Goal: Information Seeking & Learning: Check status

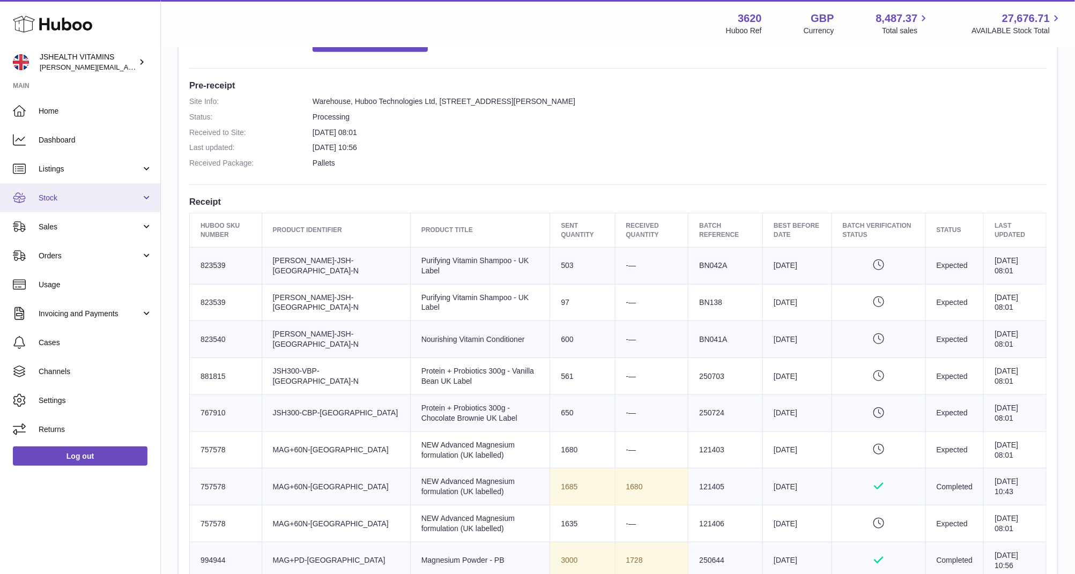
click at [90, 194] on span "Stock" at bounding box center [90, 198] width 102 height 10
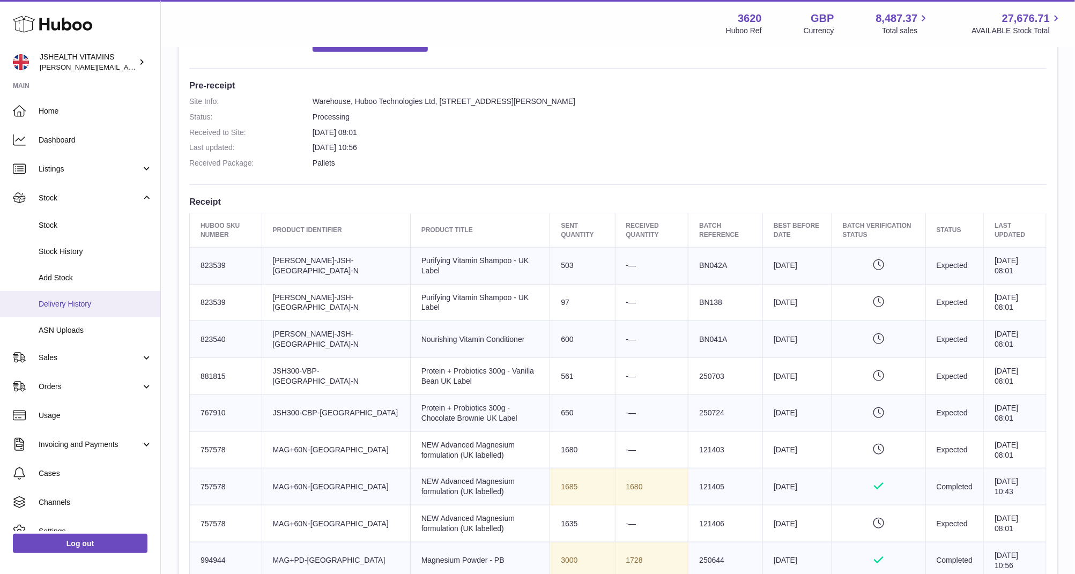
click at [99, 305] on span "Delivery History" at bounding box center [96, 304] width 114 height 10
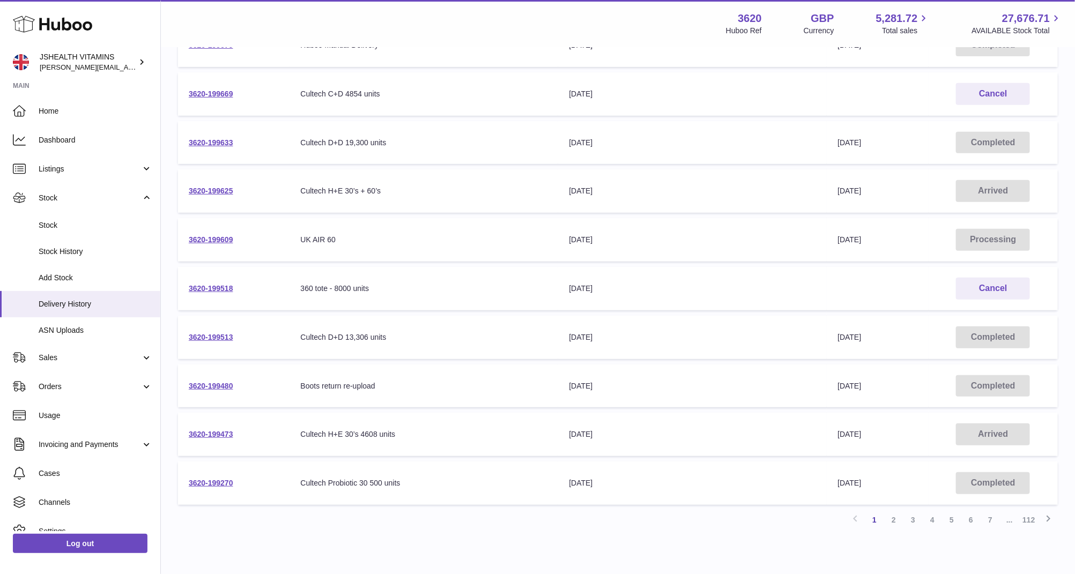
scroll to position [190, 0]
click at [207, 335] on link "3620-199513" at bounding box center [211, 335] width 45 height 9
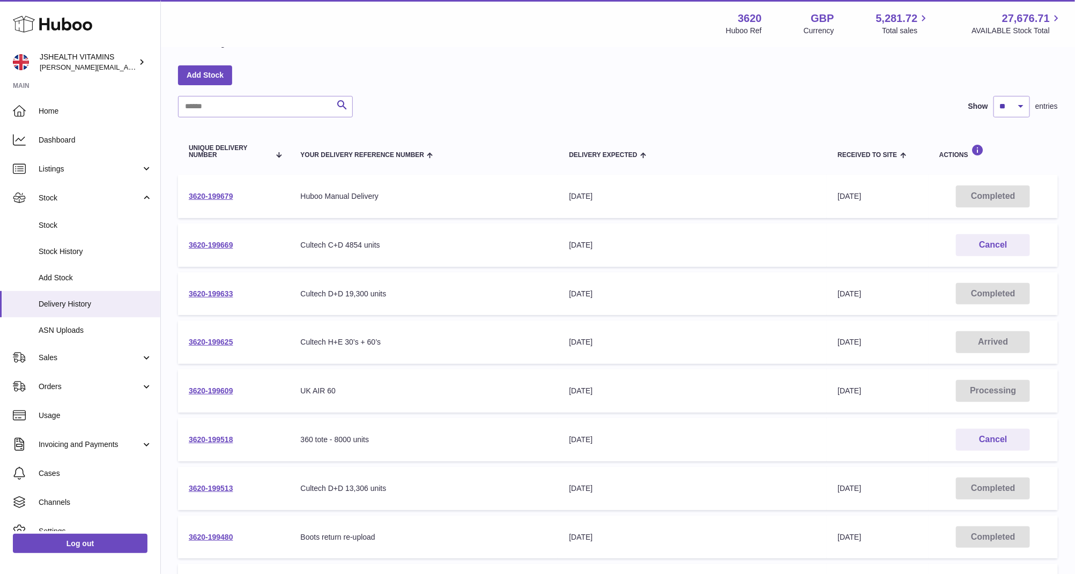
scroll to position [0, 0]
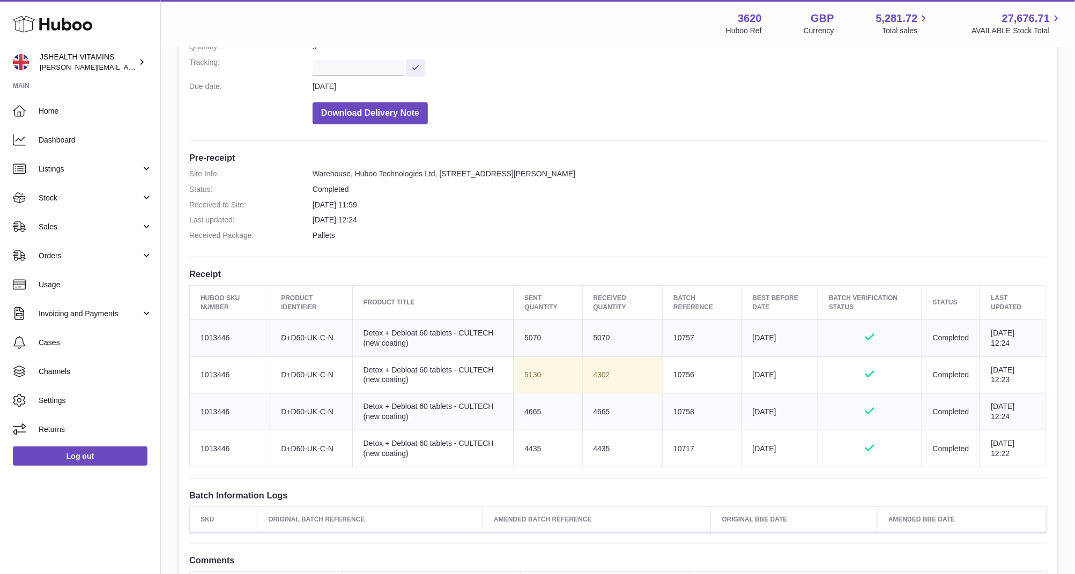
scroll to position [216, 0]
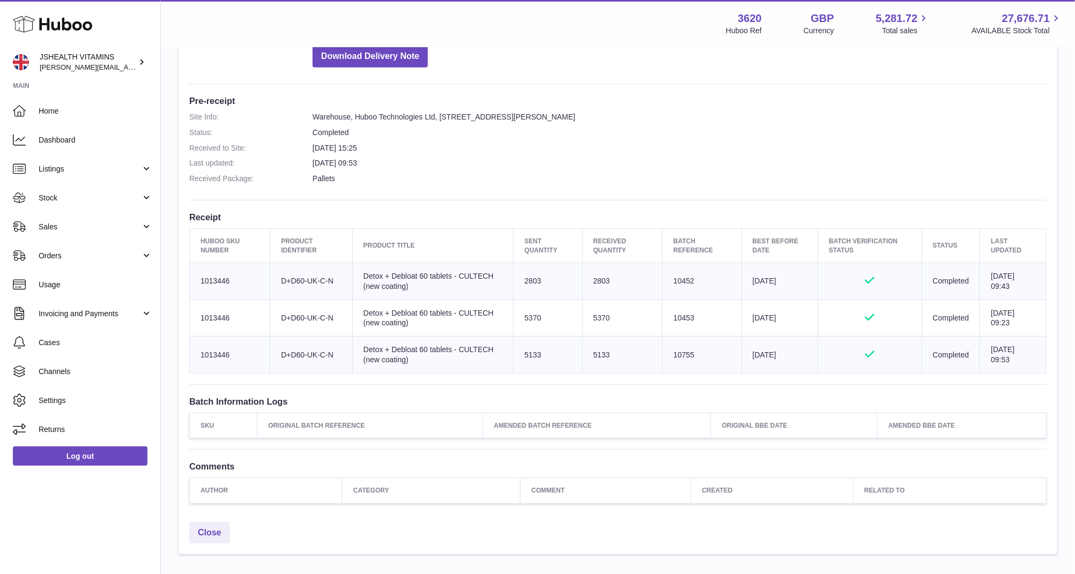
scroll to position [248, 0]
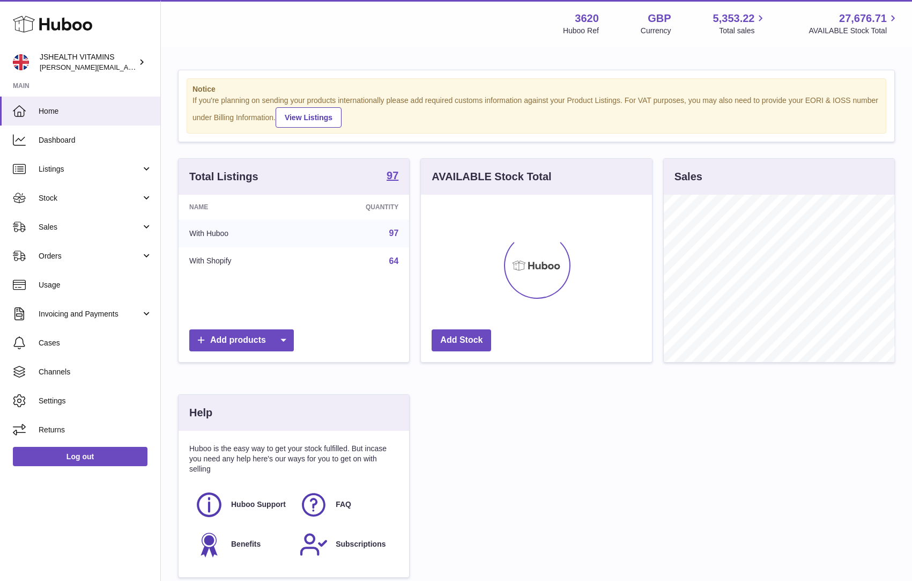
scroll to position [167, 231]
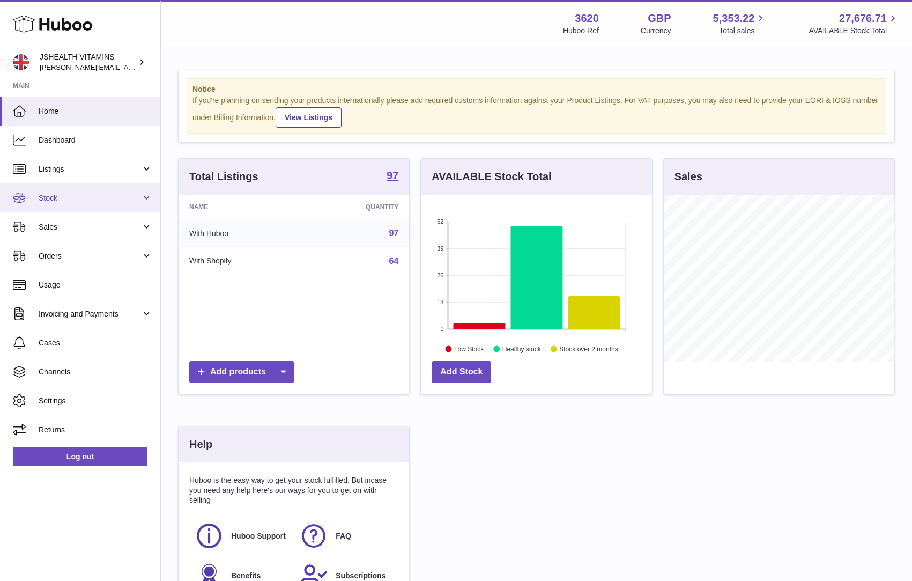
click at [78, 202] on span "Stock" at bounding box center [90, 198] width 102 height 10
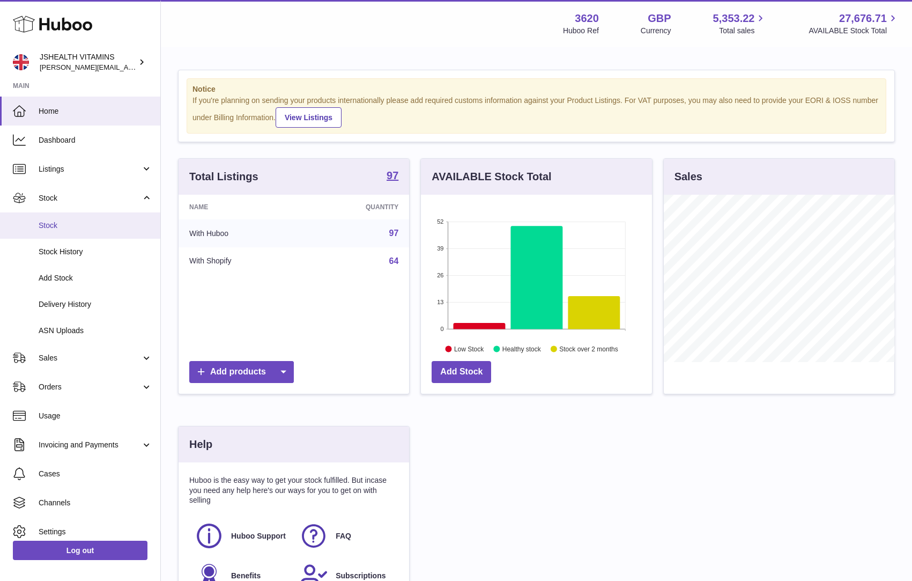
click at [80, 225] on span "Stock" at bounding box center [96, 225] width 114 height 10
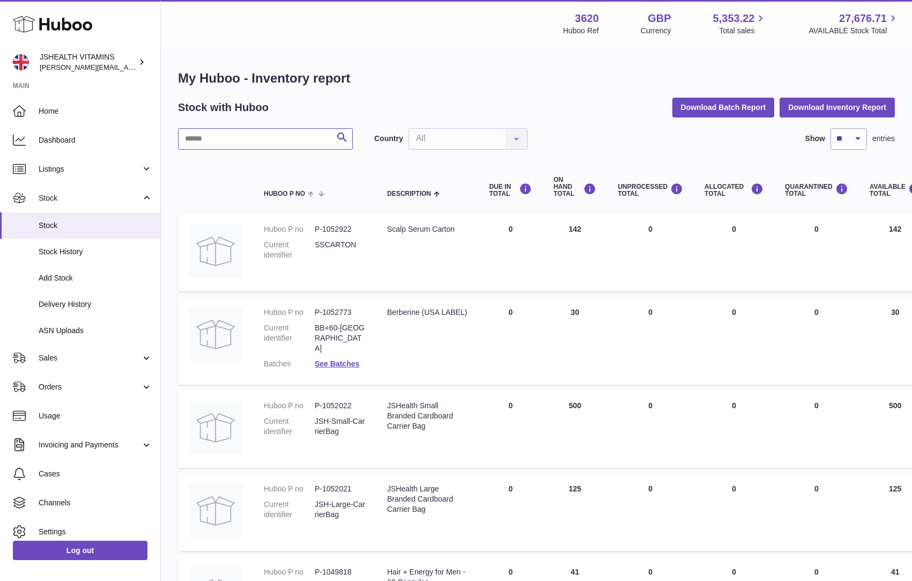
click at [217, 147] on input "text" at bounding box center [265, 138] width 175 height 21
type input "*******"
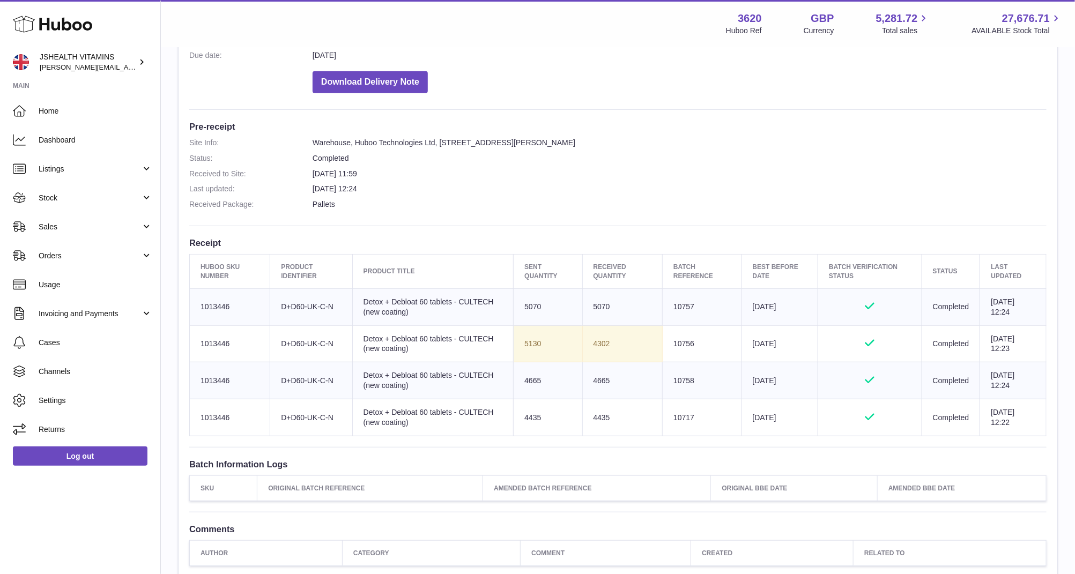
click at [90, 222] on span "Sales" at bounding box center [90, 227] width 102 height 10
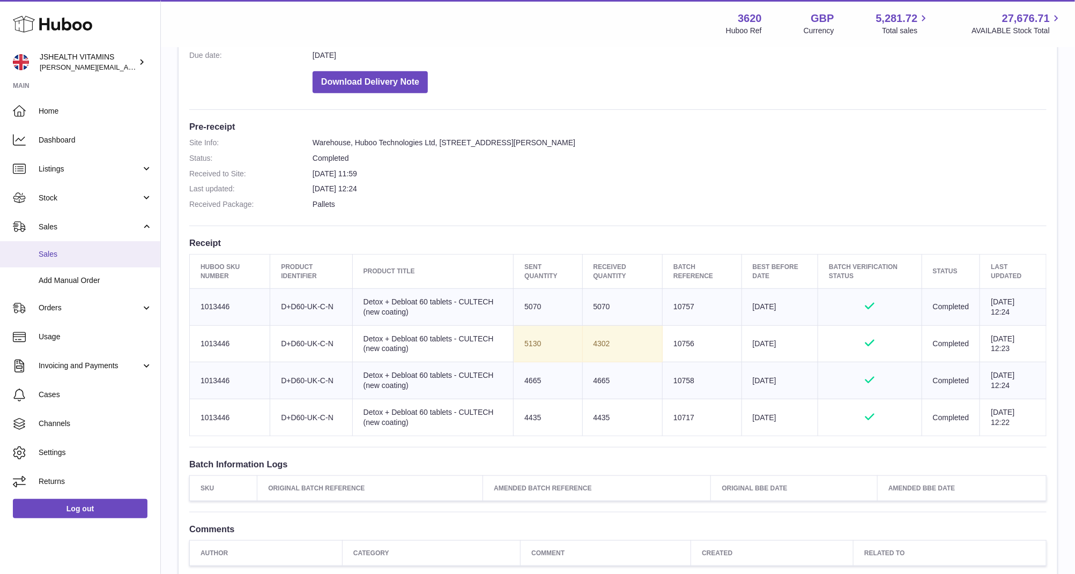
click at [78, 254] on span "Sales" at bounding box center [96, 254] width 114 height 10
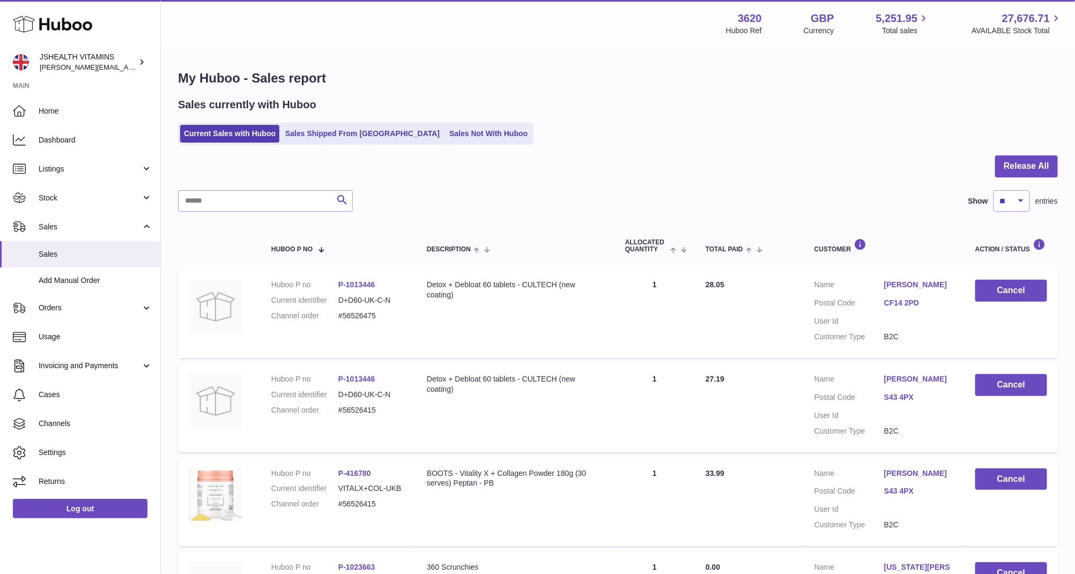
click at [308, 136] on link "Sales Shipped From [GEOGRAPHIC_DATA]" at bounding box center [363, 134] width 162 height 18
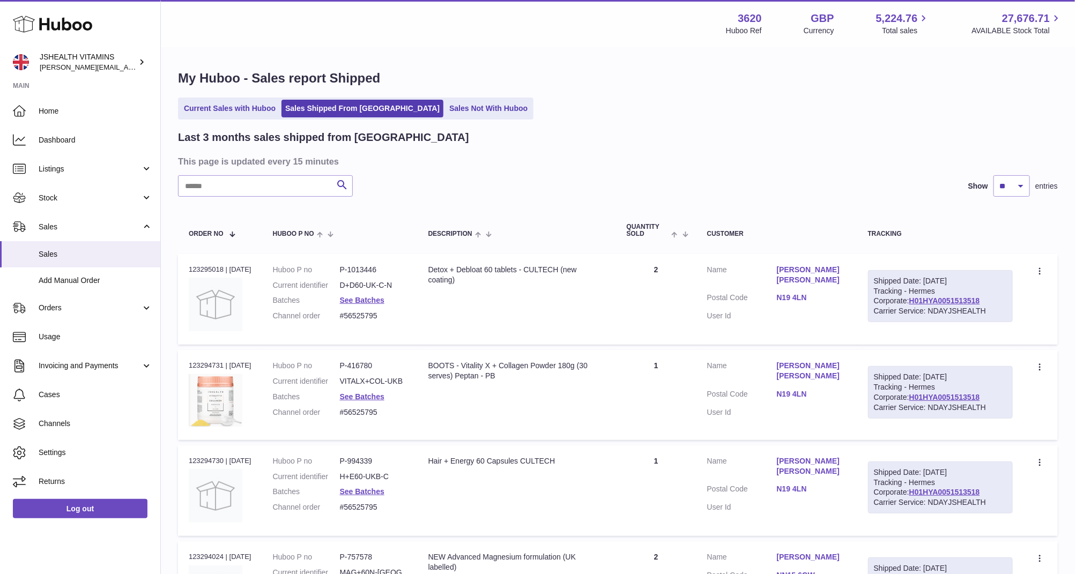
click at [255, 187] on input "text" at bounding box center [265, 185] width 175 height 21
paste input "*******"
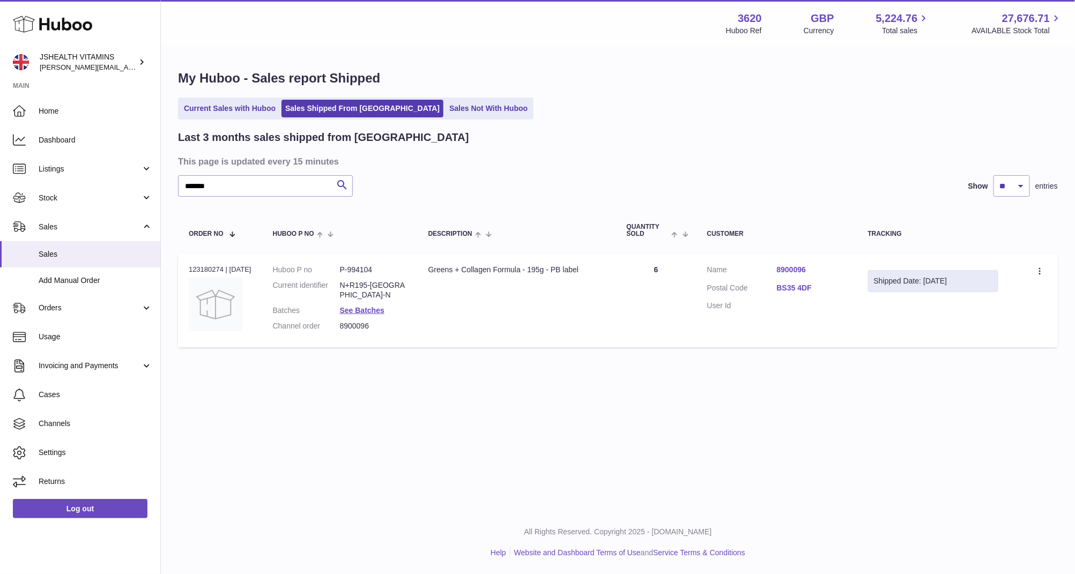
click at [929, 284] on div "Shipped Date: 20th Aug 2025" at bounding box center [933, 281] width 119 height 10
click at [366, 306] on dd "See Batches" at bounding box center [373, 311] width 67 height 10
click at [366, 306] on link "See Batches" at bounding box center [362, 310] width 45 height 9
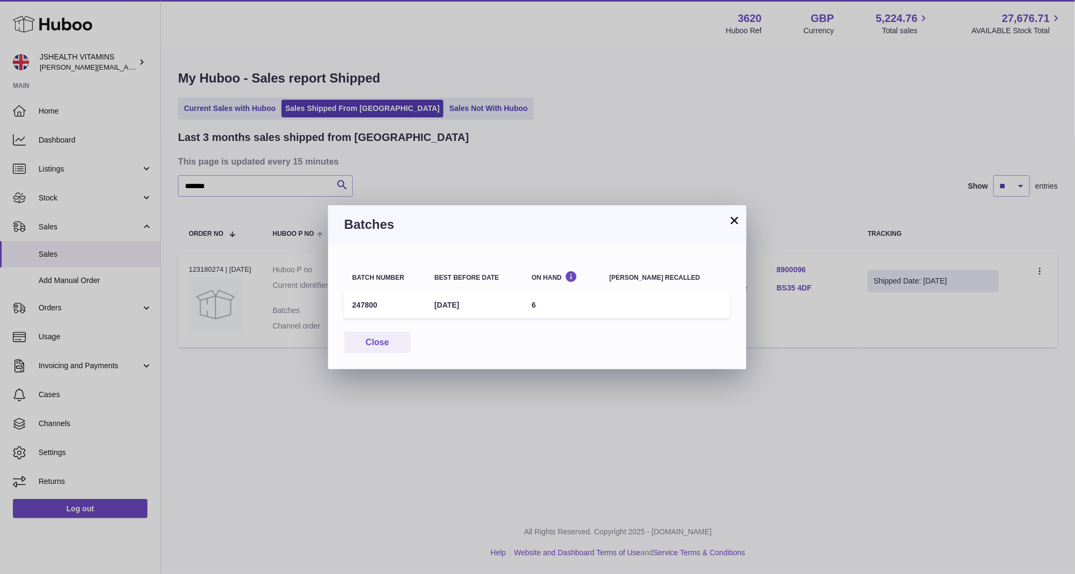
click at [405, 181] on div "× Batches Batch number Best before date On Hand Batch recalled 247800 30th Nov …" at bounding box center [537, 287] width 1075 height 574
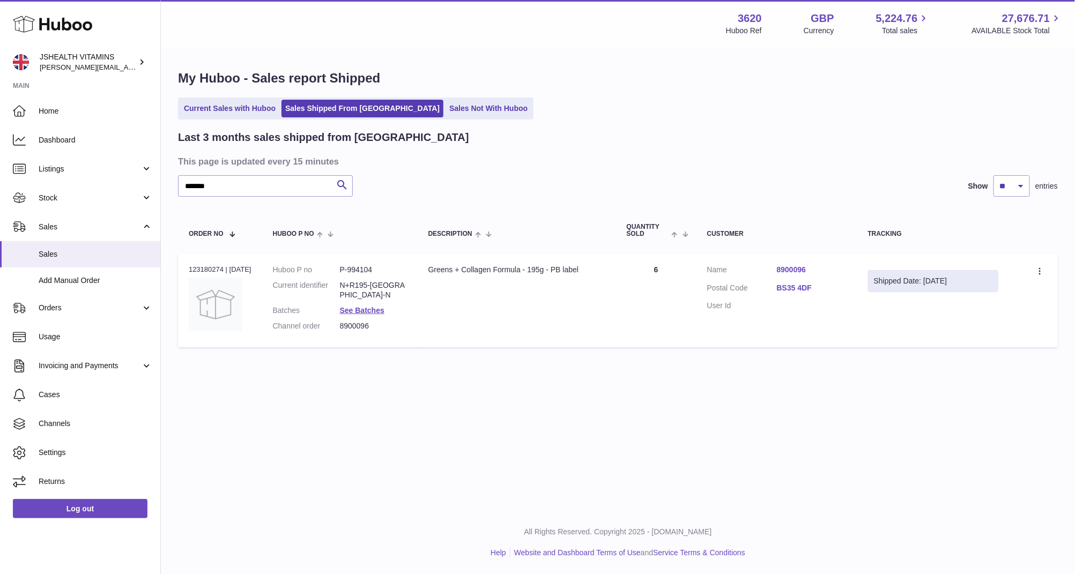
click at [377, 283] on dd "N+R195-UK-N" at bounding box center [373, 290] width 67 height 20
copy dl "N+R195-UK-N"
click at [372, 306] on dd "See Batches" at bounding box center [373, 311] width 67 height 10
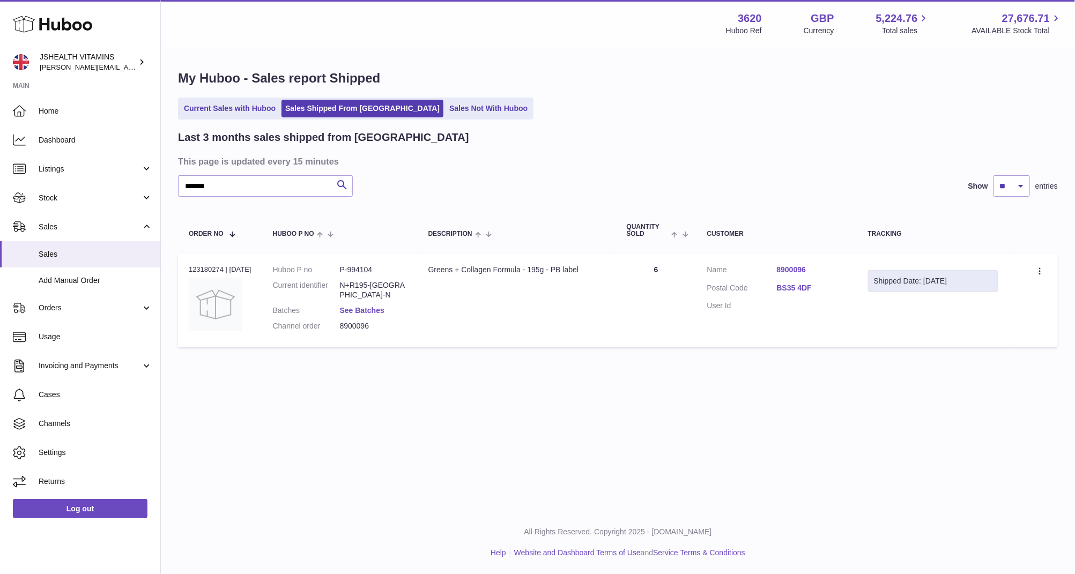
click at [368, 306] on link "See Batches" at bounding box center [362, 310] width 45 height 9
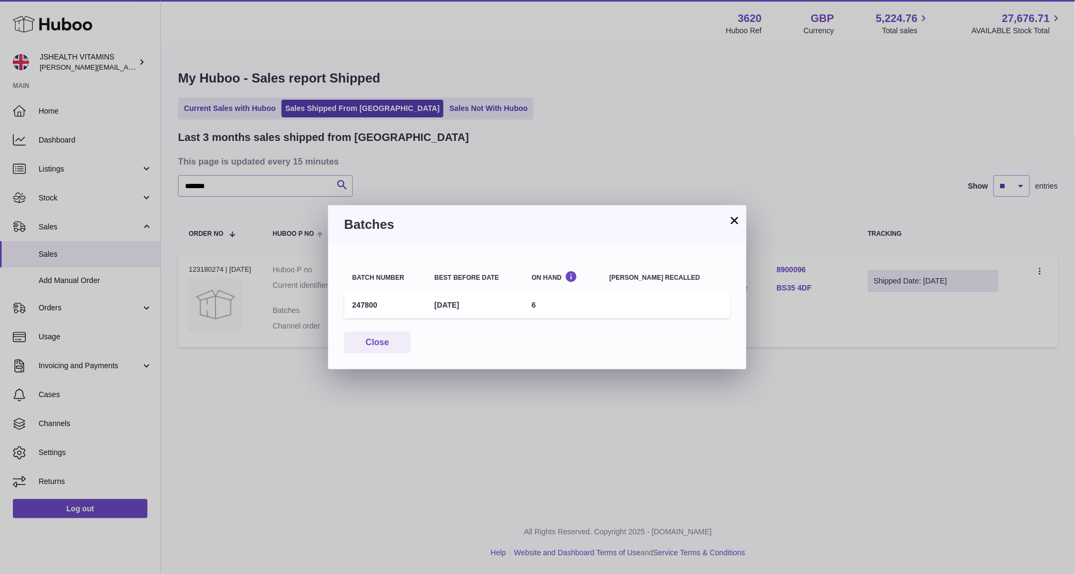
click at [361, 303] on td "247800" at bounding box center [385, 305] width 82 height 26
copy td "247800"
click at [842, 416] on div "× Batches Batch number Best before date On Hand Batch recalled 247800 30th Nov …" at bounding box center [537, 287] width 1075 height 574
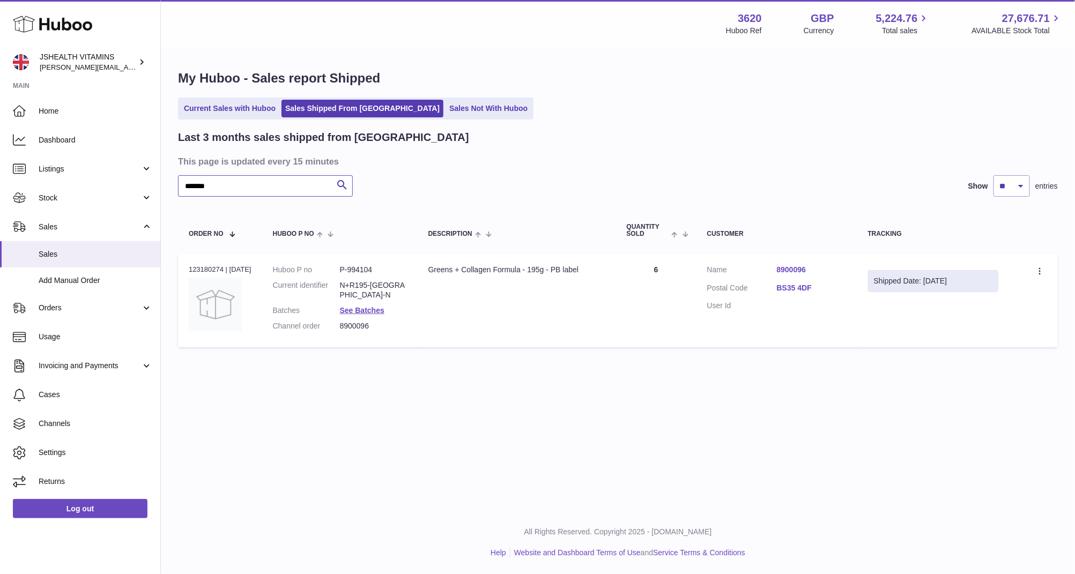
click at [311, 182] on input "*******" at bounding box center [265, 185] width 175 height 21
paste input "***"
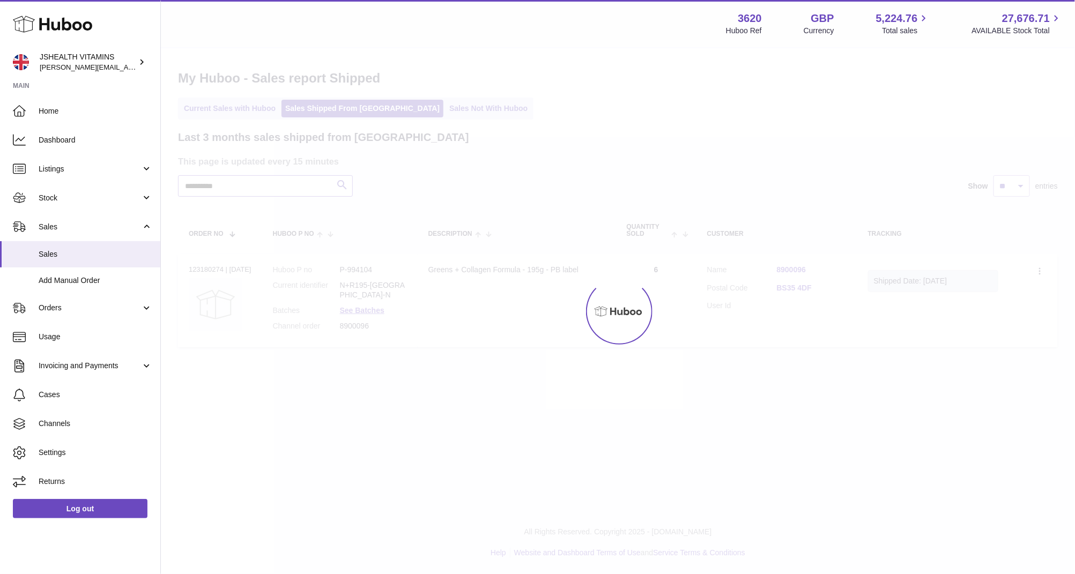
type input "**********"
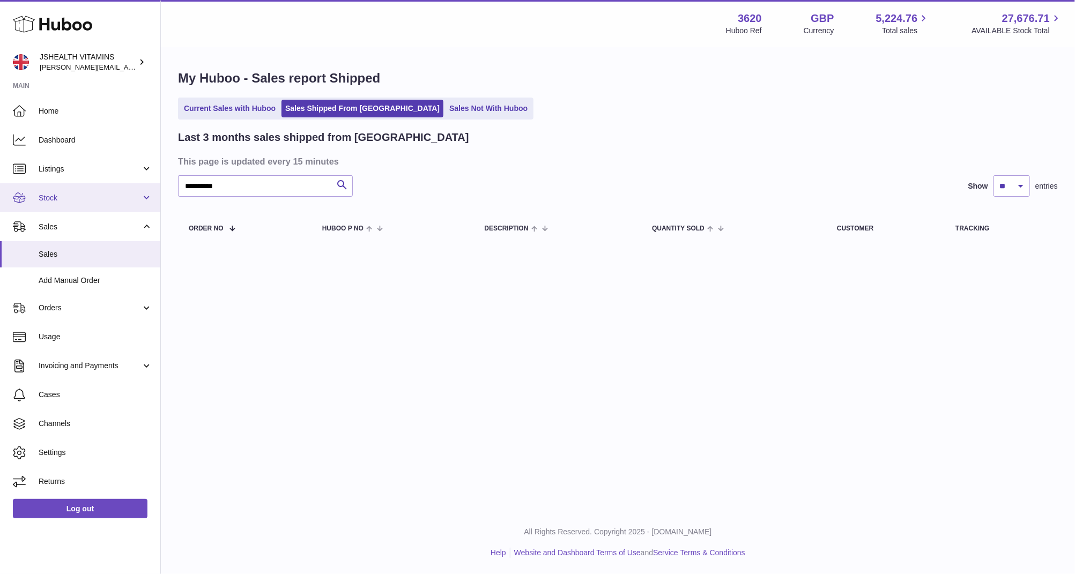
click at [88, 195] on span "Stock" at bounding box center [90, 198] width 102 height 10
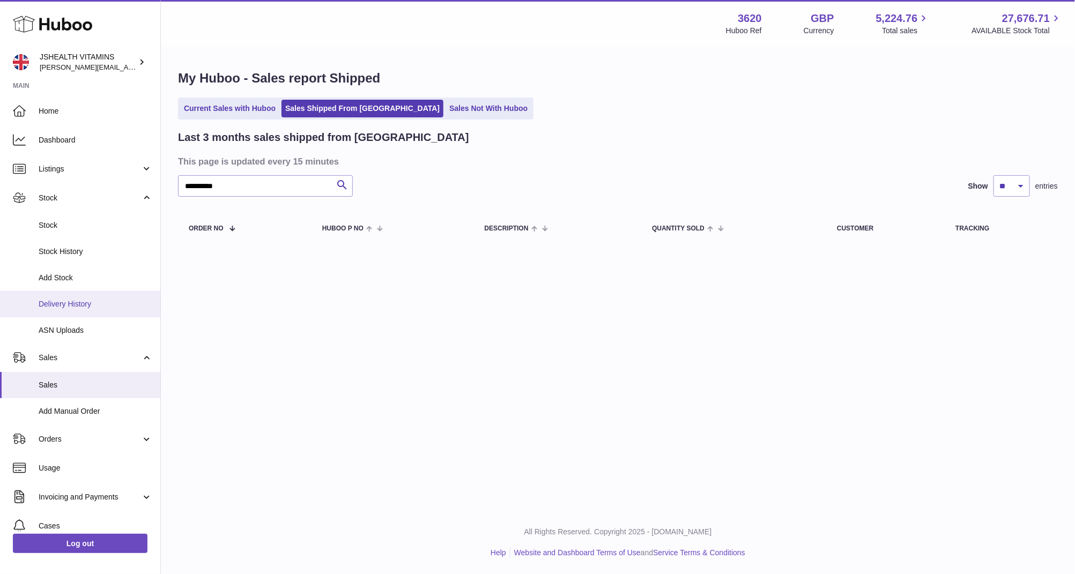
click at [99, 299] on span "Delivery History" at bounding box center [96, 304] width 114 height 10
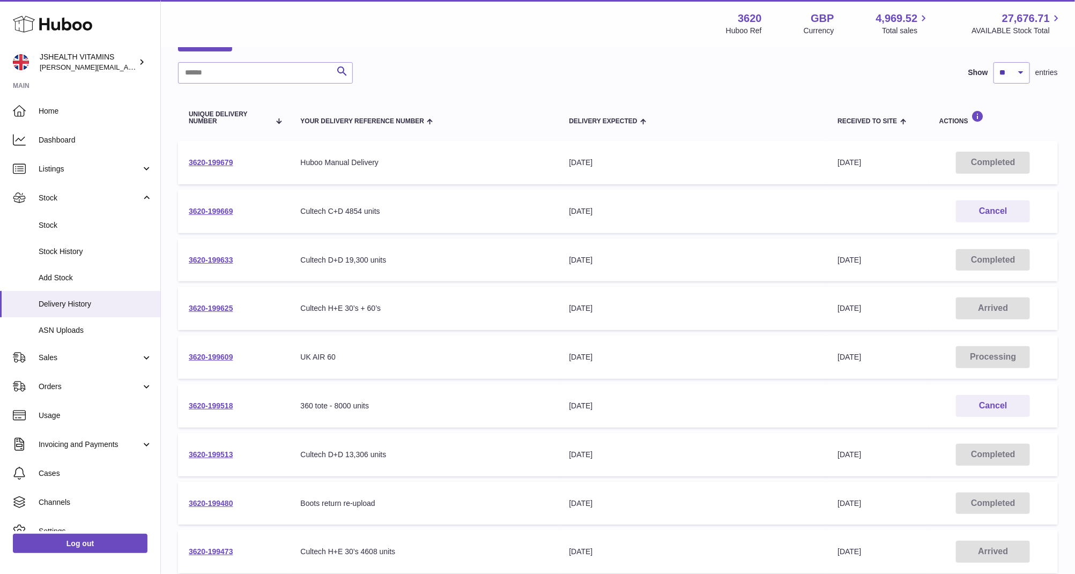
scroll to position [92, 0]
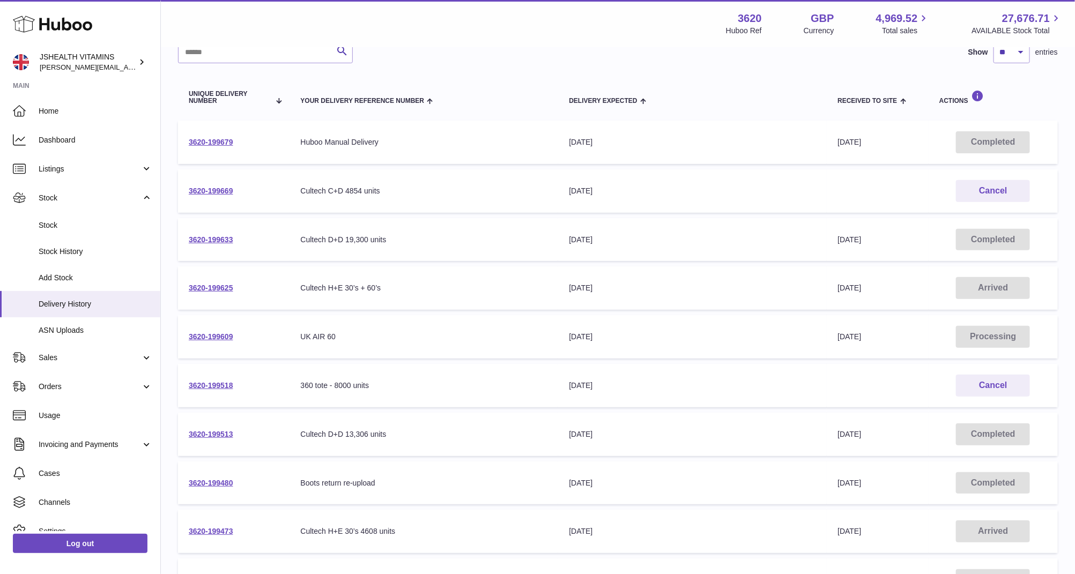
click at [212, 427] on td "3620-199513" at bounding box center [234, 434] width 112 height 43
click at [214, 430] on link "3620-199513" at bounding box center [211, 434] width 45 height 9
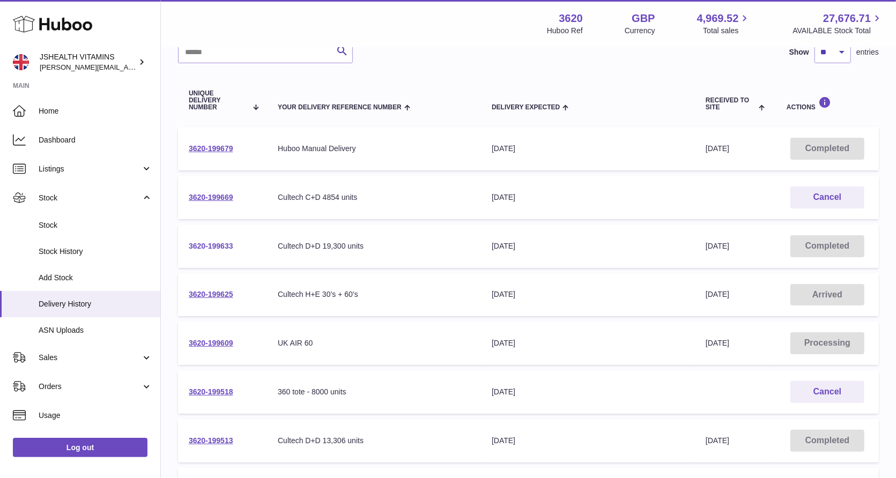
click at [224, 247] on link "3620-199633" at bounding box center [211, 246] width 45 height 9
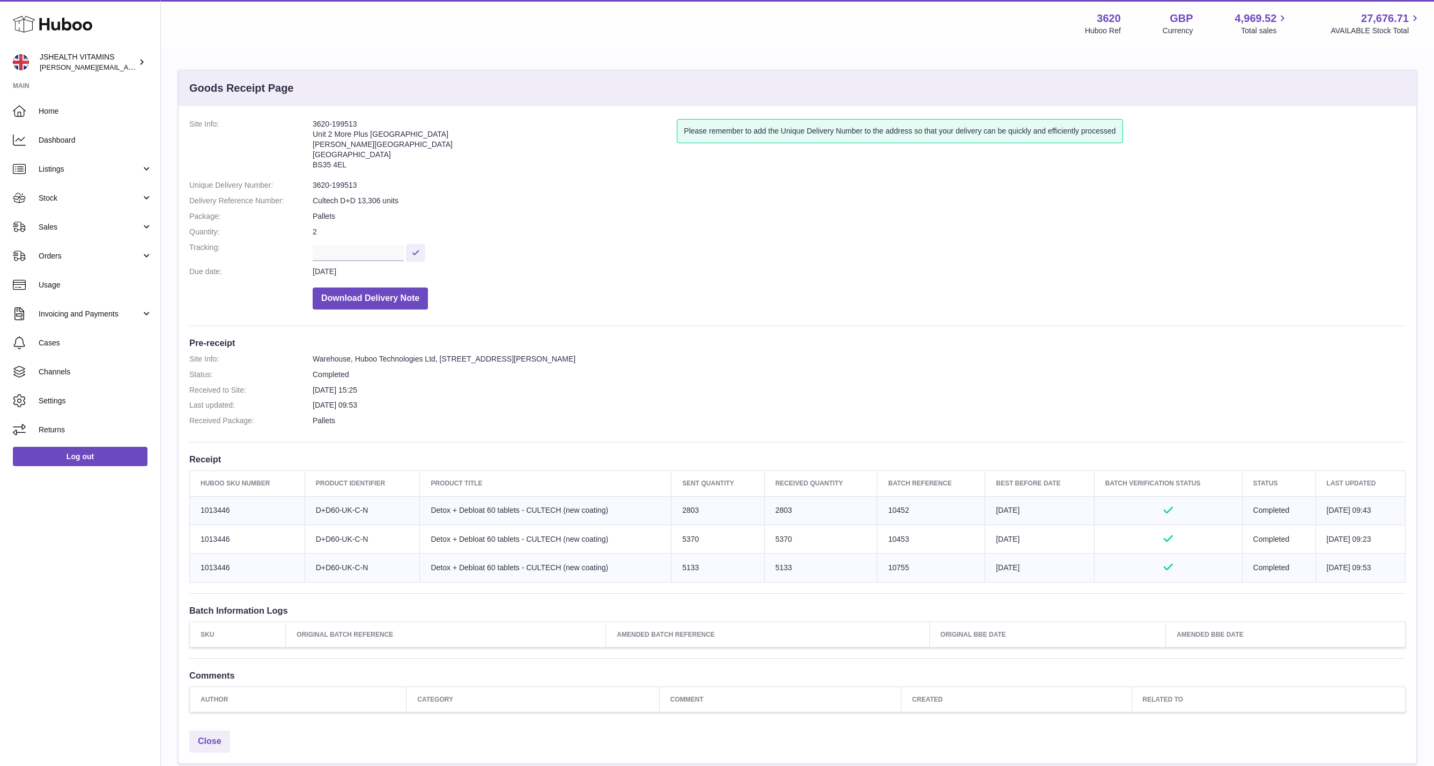
click at [797, 292] on dd "Download Delivery Note" at bounding box center [859, 295] width 1093 height 27
click at [1075, 192] on dl "Site Info: 3620-199513 Unit 2 More Plus Central Park Hudson Ave Severn Beach BS…" at bounding box center [797, 217] width 1216 height 196
click at [325, 507] on td "Client Identifier D+D60-UK-C-N" at bounding box center [362, 510] width 115 height 28
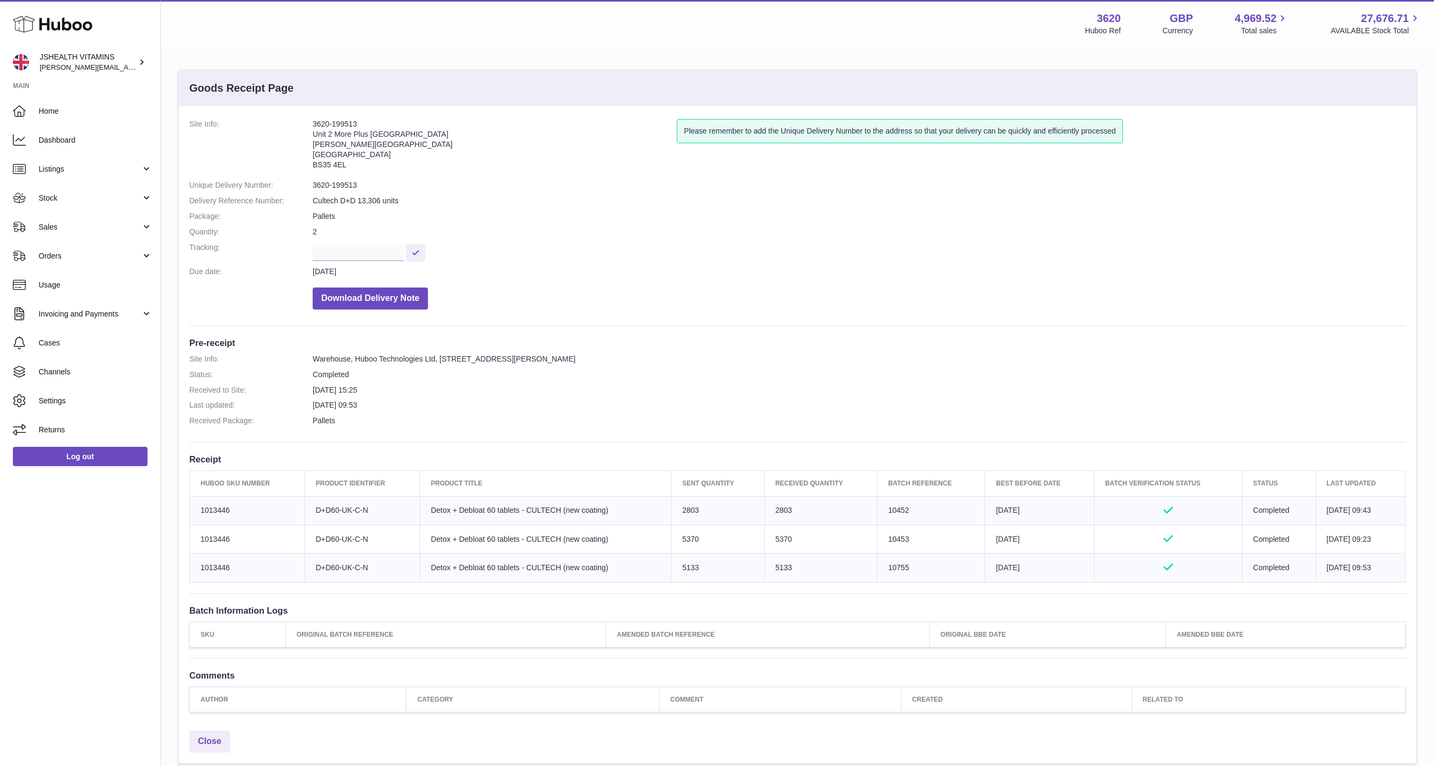
copy tr "D+D60-UK-C-N"
click at [679, 513] on td "Sent Quantity 2803" at bounding box center [717, 510] width 93 height 28
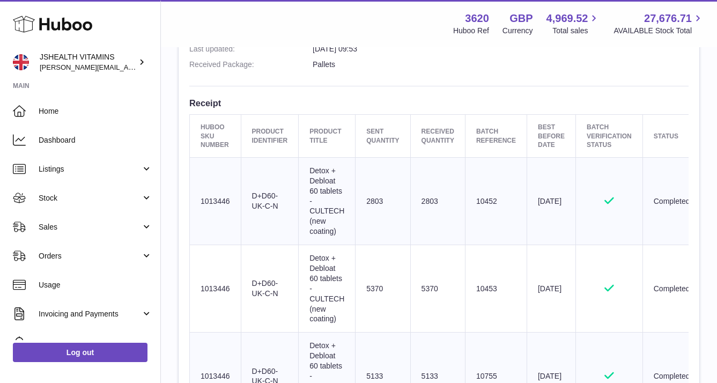
scroll to position [362, 0]
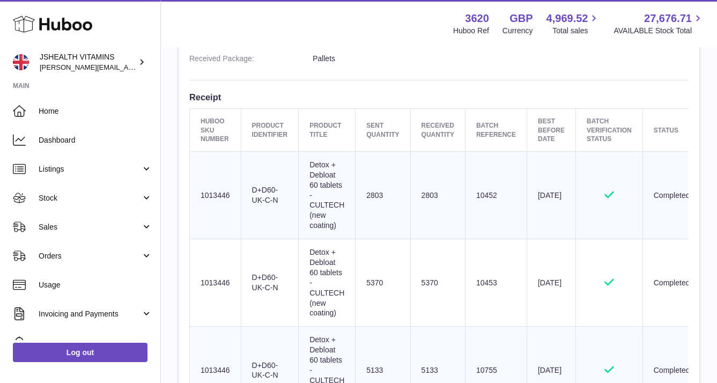
copy td "2803"
click at [371, 282] on td "Sent Quantity 5370" at bounding box center [383, 282] width 55 height 87
copy td "5370"
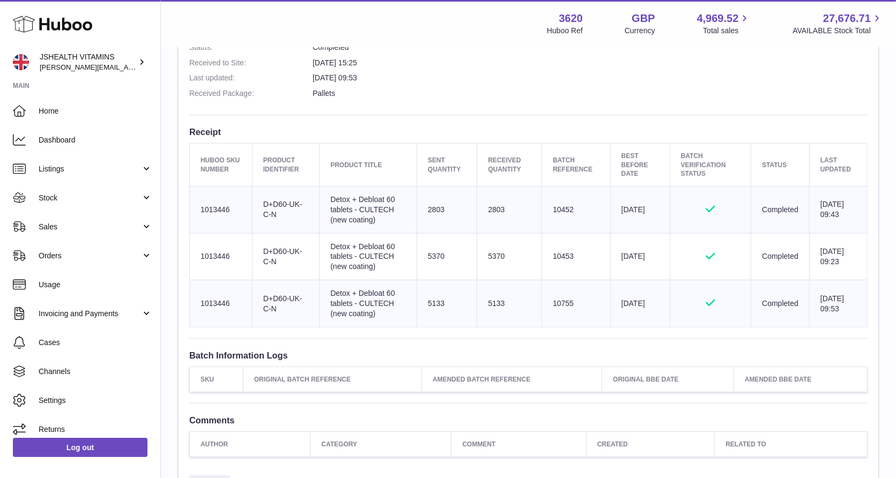
scroll to position [321, 0]
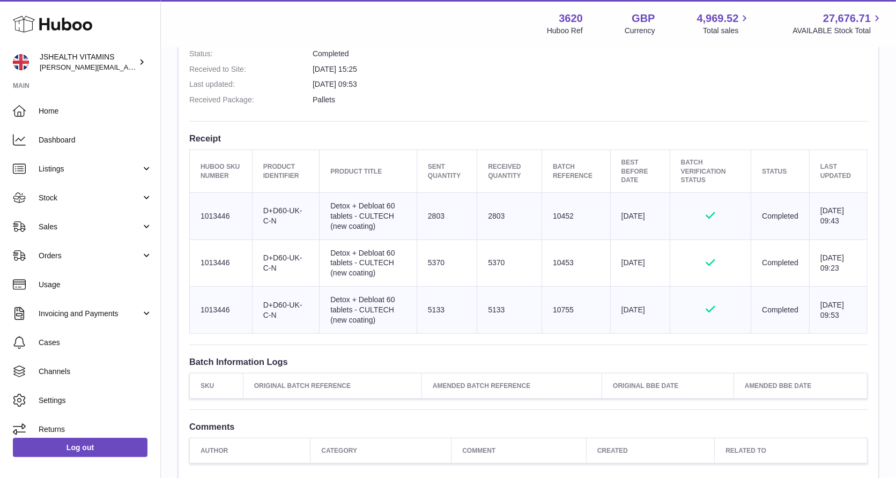
click at [564, 209] on td "Batch Reference 10452" at bounding box center [576, 215] width 69 height 47
copy td "10452"
click at [558, 270] on td "Batch Reference 10453" at bounding box center [576, 263] width 69 height 47
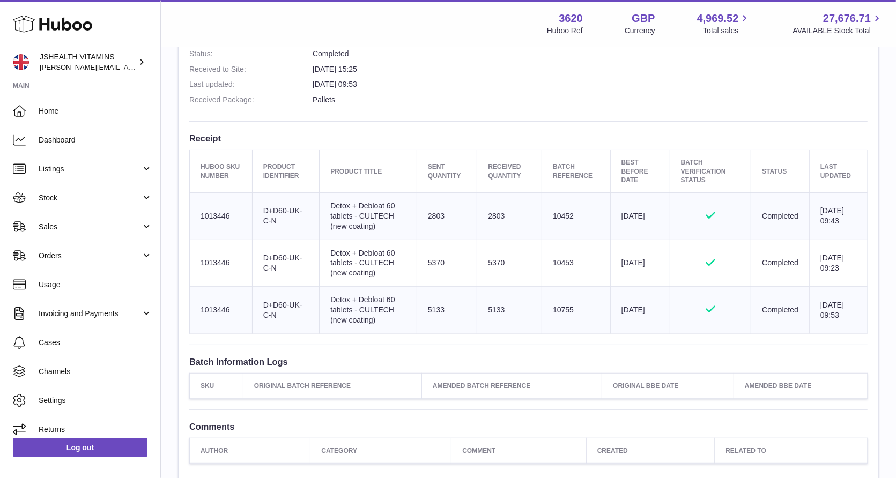
click at [560, 263] on td "Batch Reference 10453" at bounding box center [576, 263] width 69 height 47
copy td "10453"
click at [549, 304] on td "Batch Reference 10755" at bounding box center [576, 310] width 69 height 47
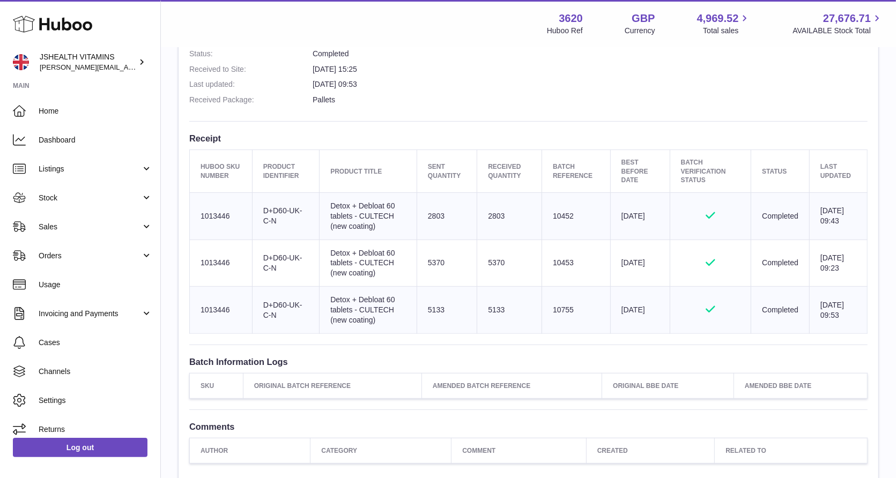
copy td "10755"
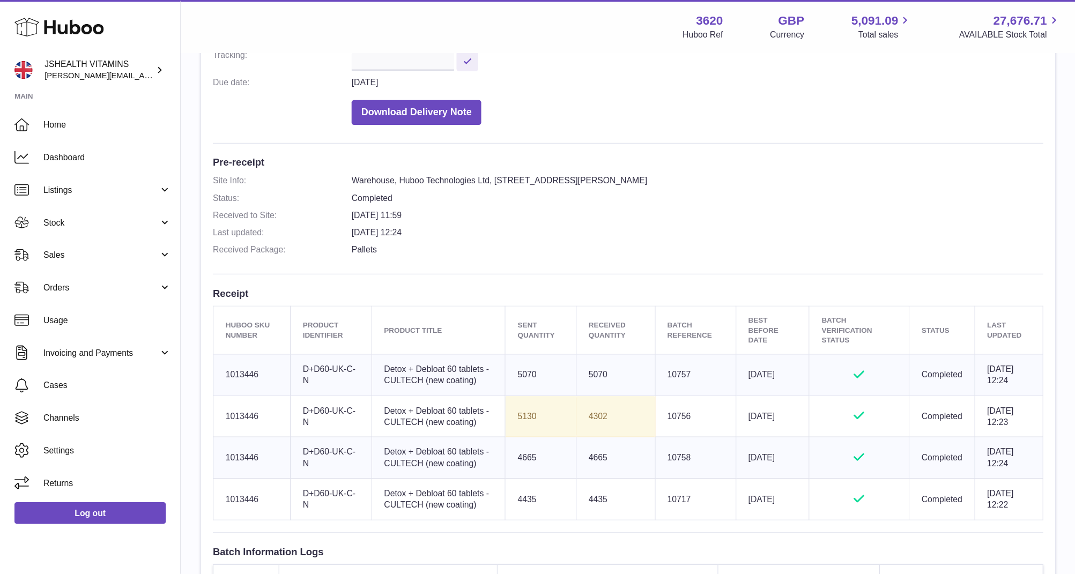
scroll to position [212, 0]
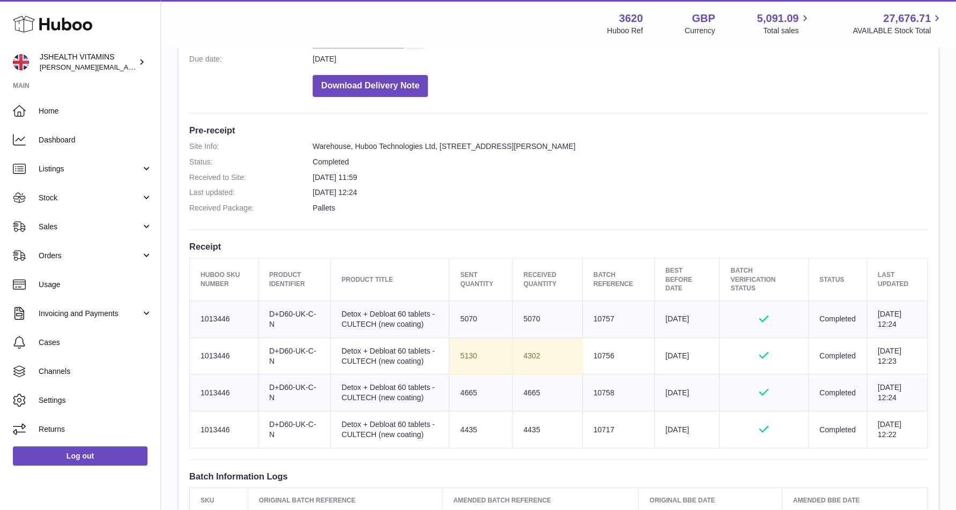
click at [524, 351] on td "4302" at bounding box center [548, 356] width 70 height 37
copy td "4302"
click at [586, 196] on dd "[DATE] 12:24" at bounding box center [620, 193] width 615 height 10
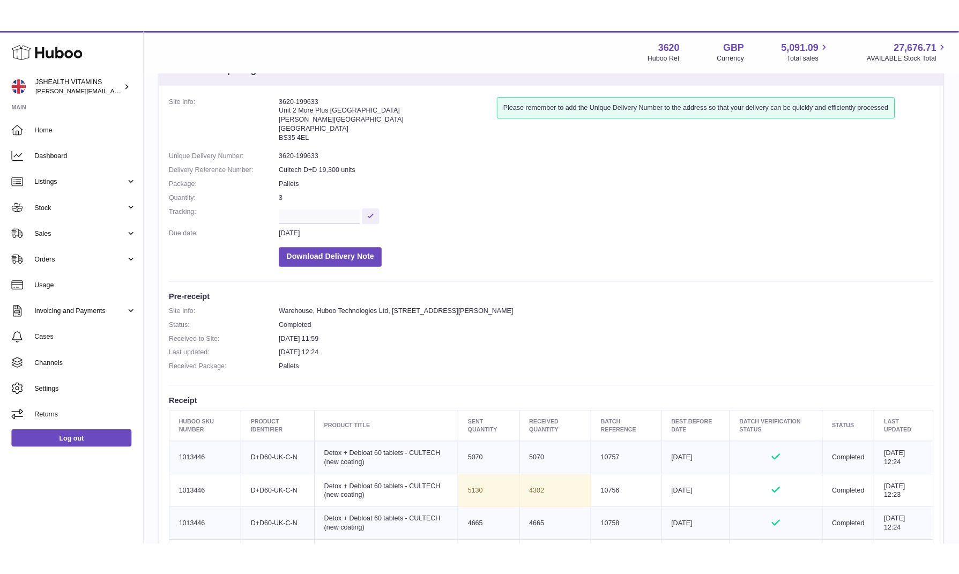
scroll to position [43, 0]
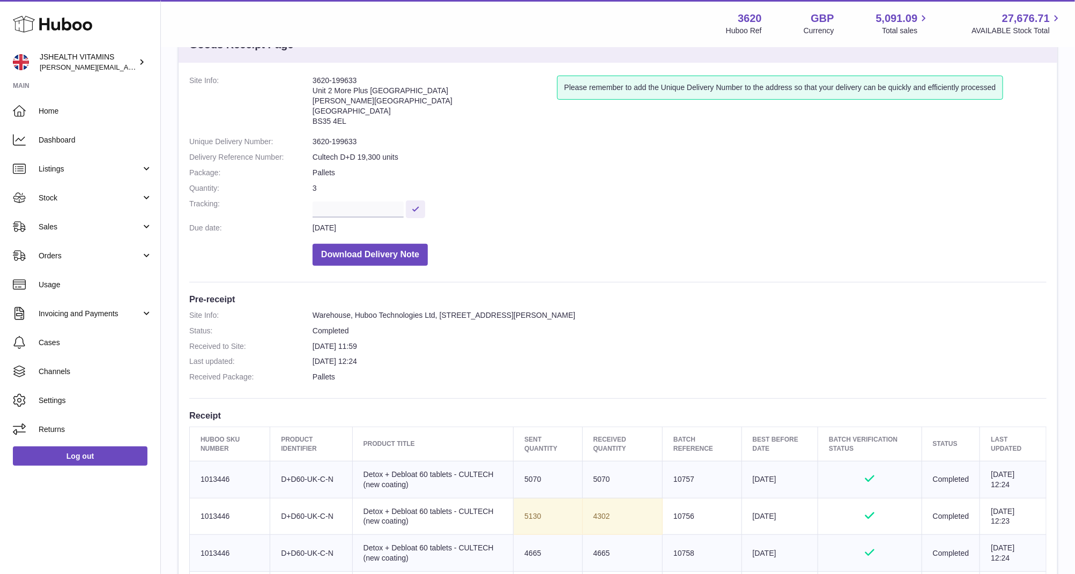
click at [325, 138] on dd "3620-199633" at bounding box center [680, 142] width 734 height 10
copy dl "3620-199633"
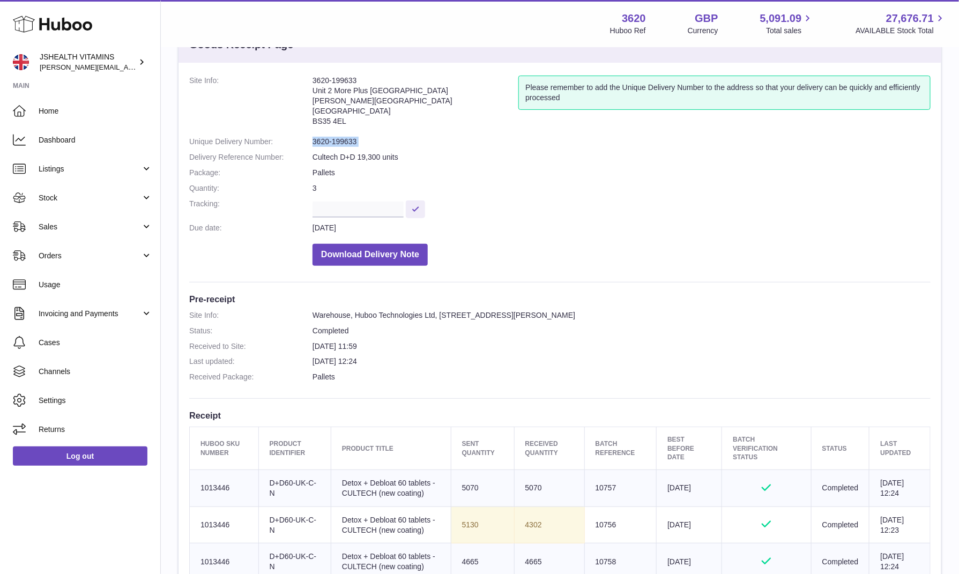
scroll to position [49, 0]
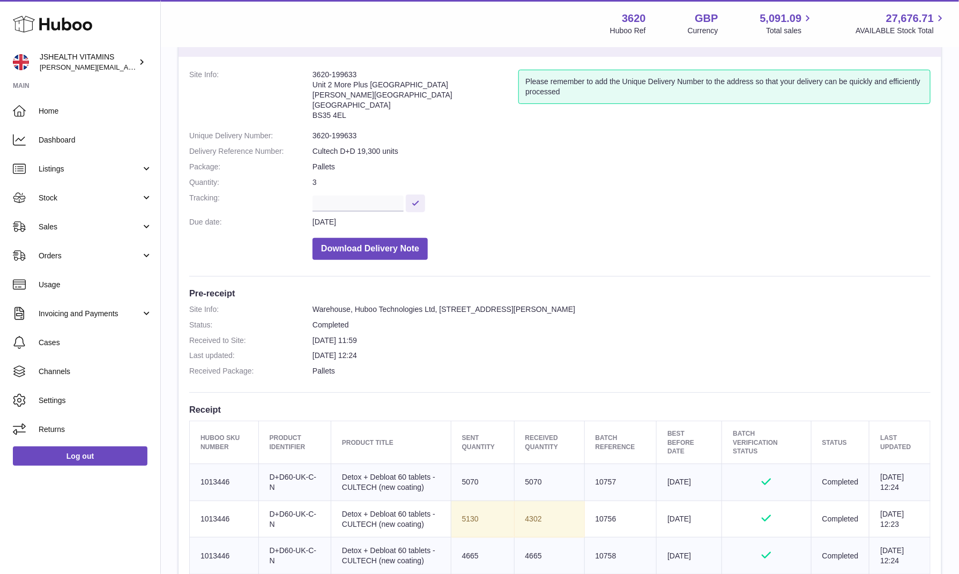
click at [597, 478] on td "Batch Reference 10756" at bounding box center [620, 519] width 72 height 37
copy td "10756"
click at [533, 478] on td "4302" at bounding box center [549, 519] width 70 height 37
click at [462, 478] on td "Sent Quantity 5130" at bounding box center [482, 519] width 63 height 37
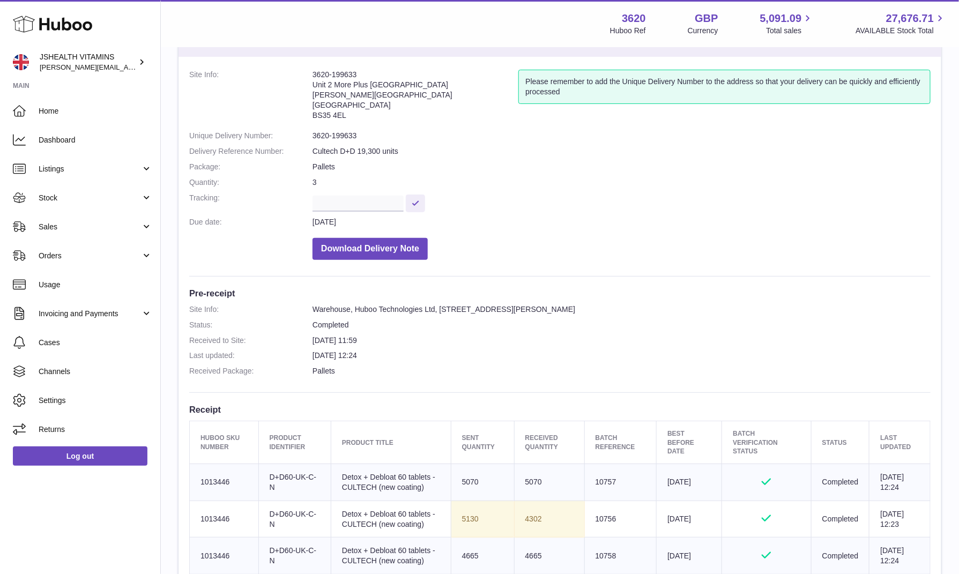
click at [462, 478] on td "Sent Quantity 5130" at bounding box center [482, 519] width 63 height 37
copy td "5130"
click at [79, 190] on link "Stock" at bounding box center [80, 197] width 160 height 29
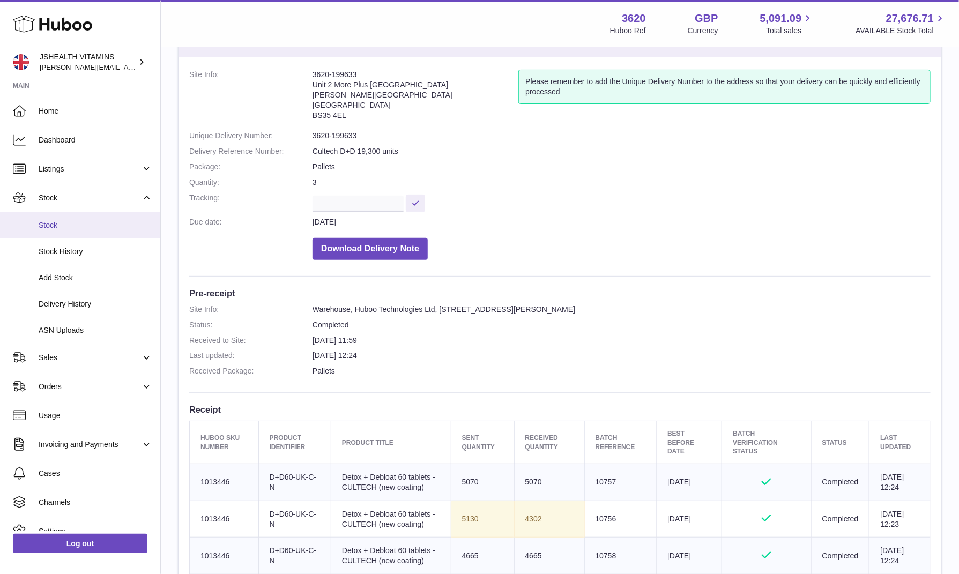
click at [78, 223] on span "Stock" at bounding box center [96, 225] width 114 height 10
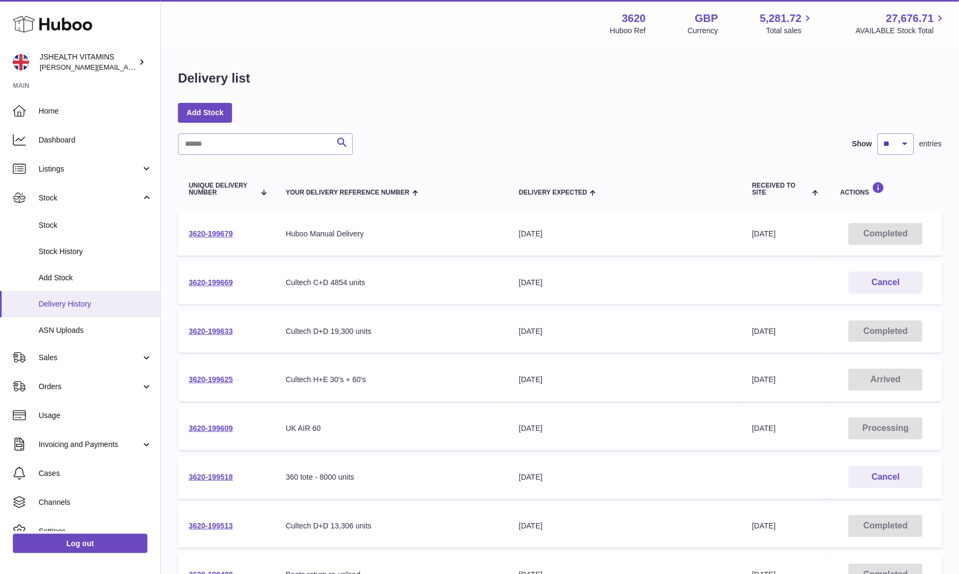
click at [104, 307] on span "Delivery History" at bounding box center [96, 304] width 114 height 10
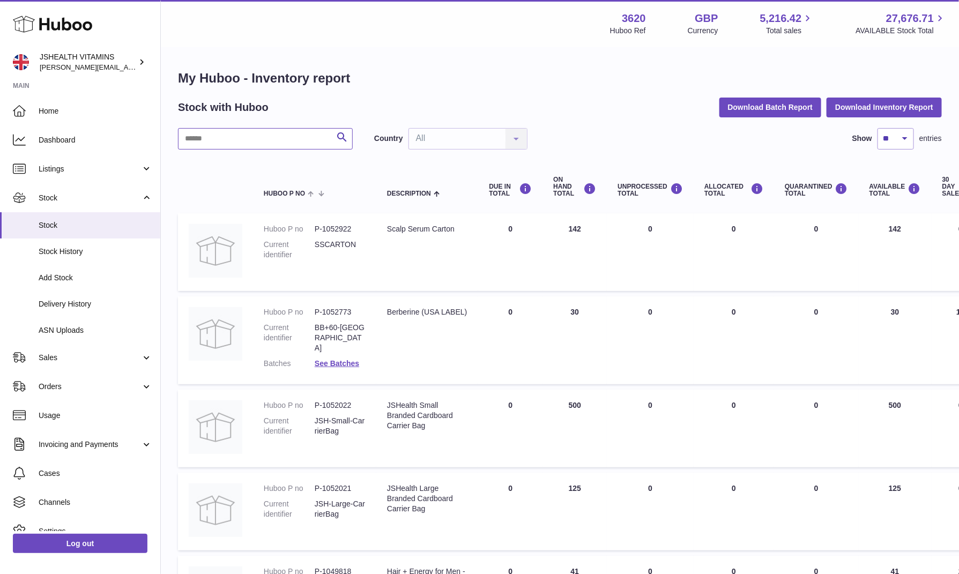
click at [278, 138] on input "text" at bounding box center [265, 138] width 175 height 21
paste input "*******"
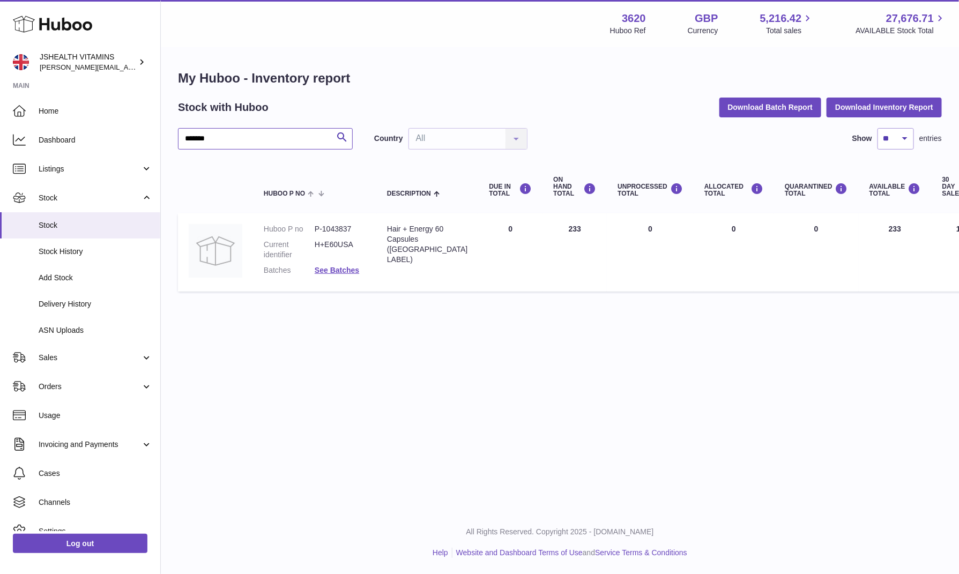
click at [291, 136] on input "*******" at bounding box center [265, 138] width 175 height 21
paste input "text"
click at [276, 151] on div "******* Search Country All All No elements found. Consider changing the search …" at bounding box center [560, 212] width 764 height 169
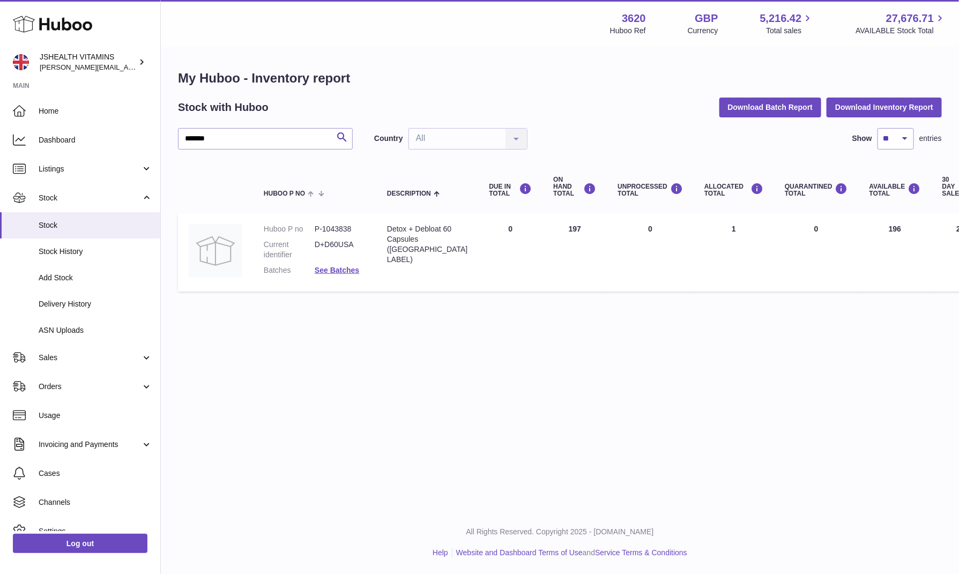
click at [276, 151] on div "******* Search Country All All No elements found. Consider changing the search …" at bounding box center [560, 212] width 764 height 169
click at [276, 140] on input "*******" at bounding box center [265, 138] width 175 height 21
paste input "text"
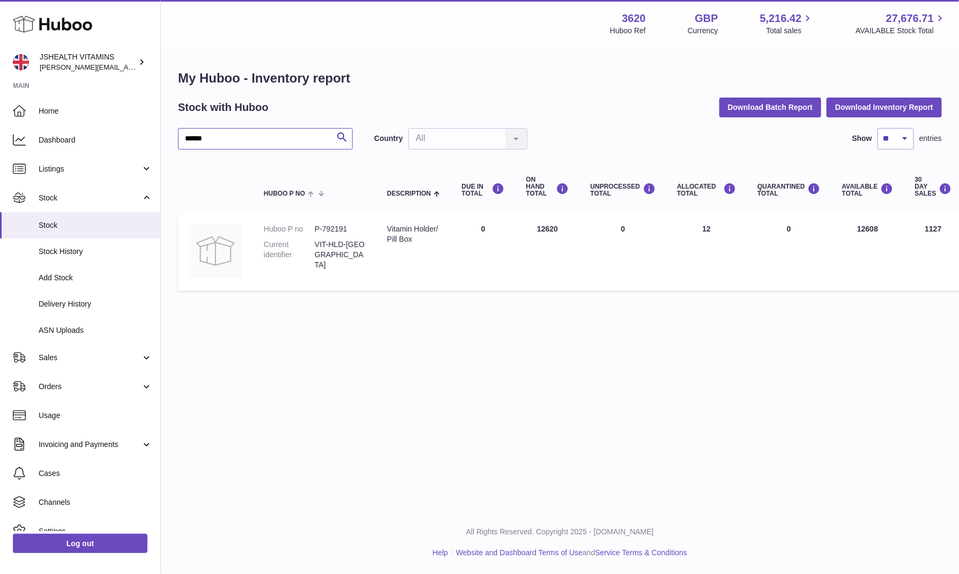
click at [255, 129] on input "******" at bounding box center [265, 138] width 175 height 21
paste input "*"
click at [265, 135] on input "*******" at bounding box center [265, 138] width 175 height 21
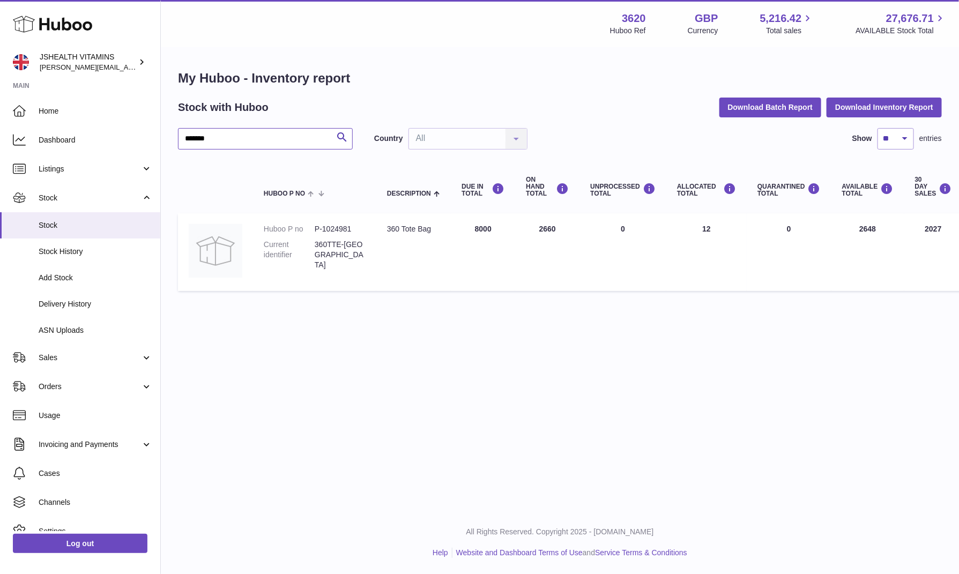
click at [265, 135] on input "*******" at bounding box center [265, 138] width 175 height 21
paste input "text"
click at [254, 144] on input "******" at bounding box center [265, 138] width 175 height 21
paste input "text"
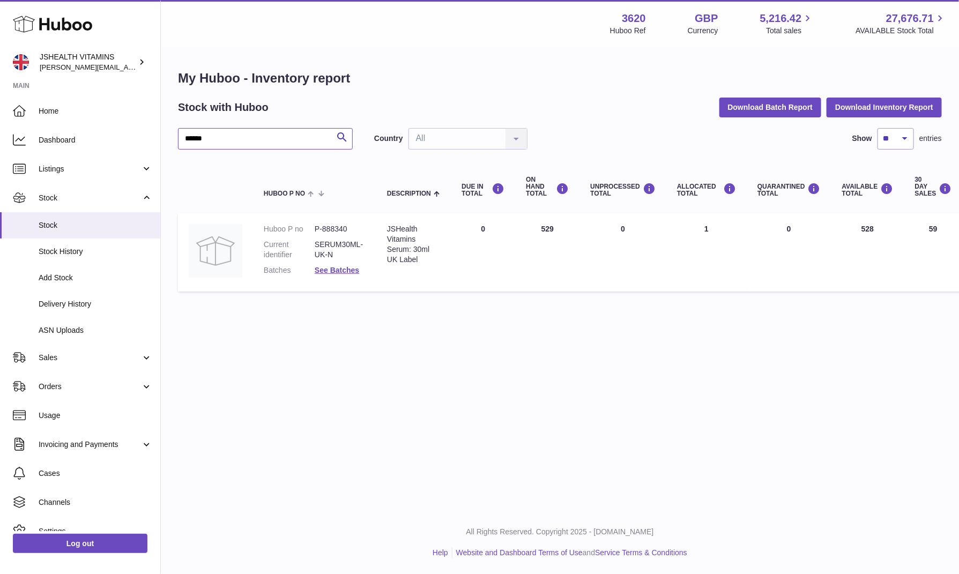
click at [310, 128] on input "******" at bounding box center [265, 138] width 175 height 21
paste input "text"
click at [337, 144] on button "Search" at bounding box center [341, 138] width 21 height 21
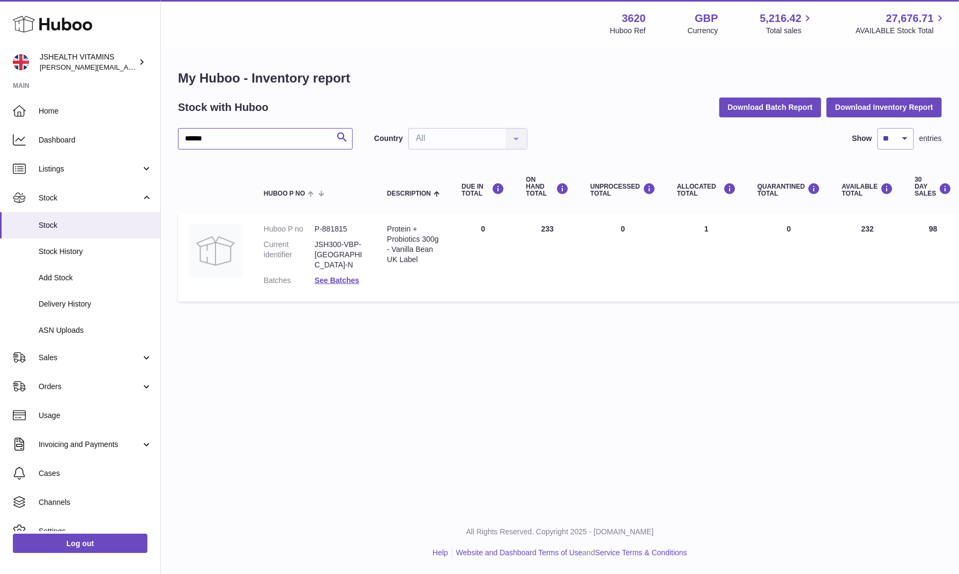
click at [303, 141] on input "******" at bounding box center [265, 138] width 175 height 21
paste input "text"
click at [277, 166] on th "Huboo P no" at bounding box center [314, 187] width 123 height 43
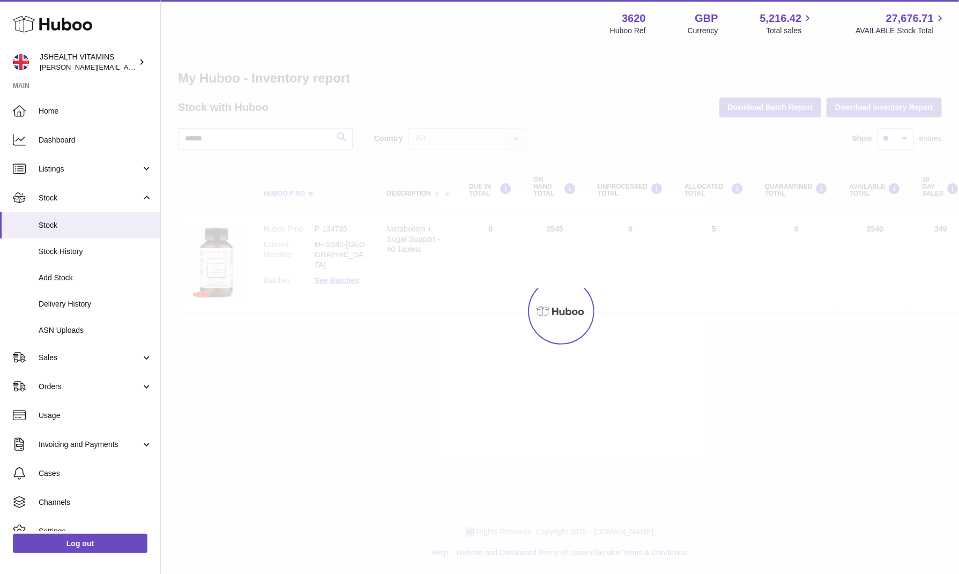
click at [277, 165] on div at bounding box center [560, 311] width 798 height 526
click at [276, 144] on div at bounding box center [560, 311] width 798 height 526
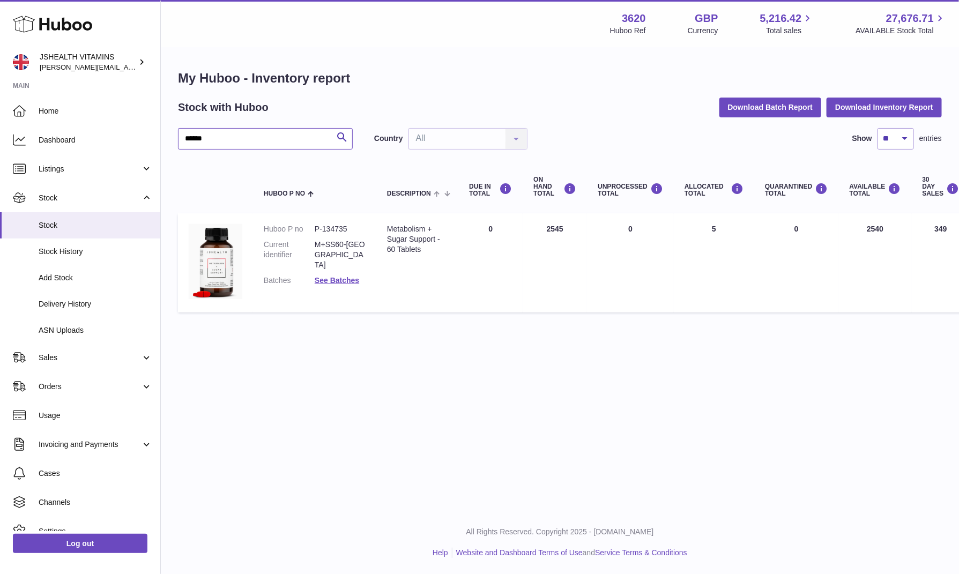
click at [276, 144] on input "******" at bounding box center [265, 138] width 175 height 21
paste input "text"
click at [290, 137] on input "******" at bounding box center [265, 138] width 175 height 21
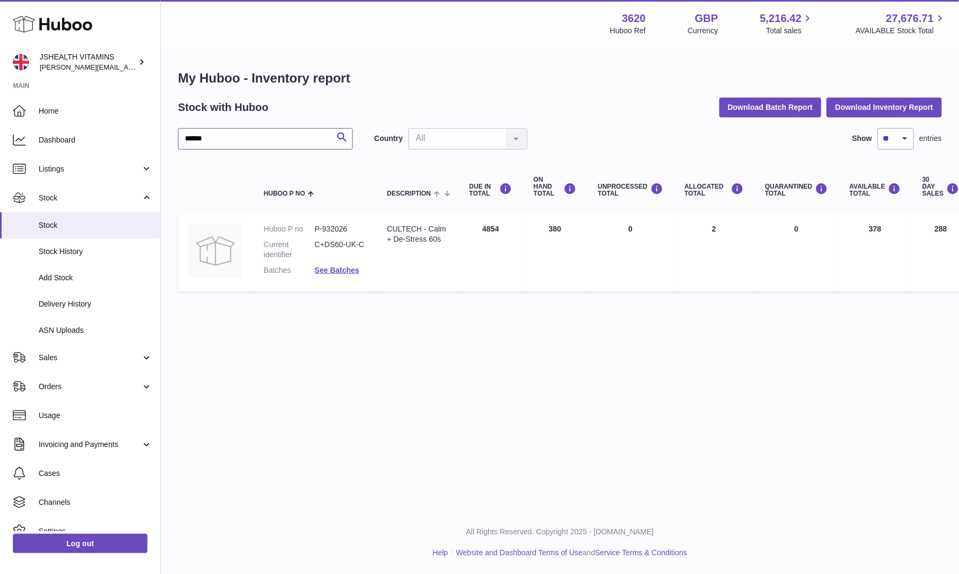
paste input "text"
click at [219, 138] on input "******" at bounding box center [265, 138] width 175 height 21
paste input "text"
click at [295, 124] on div "My Huboo - Inventory report Stock with Huboo Download Batch Report Download Inv…" at bounding box center [560, 189] width 764 height 238
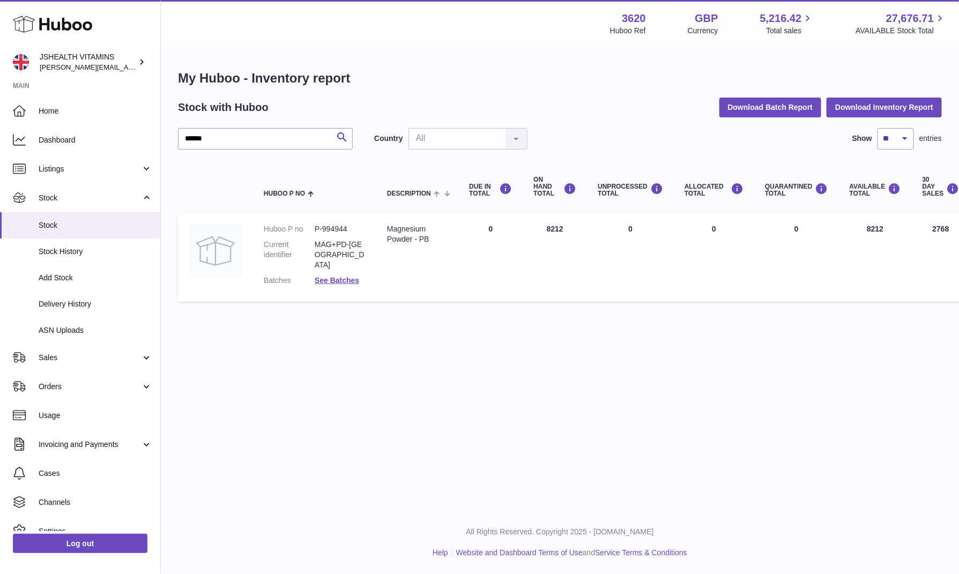
click at [295, 124] on div "My Huboo - Inventory report Stock with Huboo Download Batch Report Download Inv…" at bounding box center [560, 189] width 764 height 238
click at [294, 137] on input "******" at bounding box center [265, 138] width 175 height 21
paste input "text"
click at [252, 139] on input "******" at bounding box center [265, 138] width 175 height 21
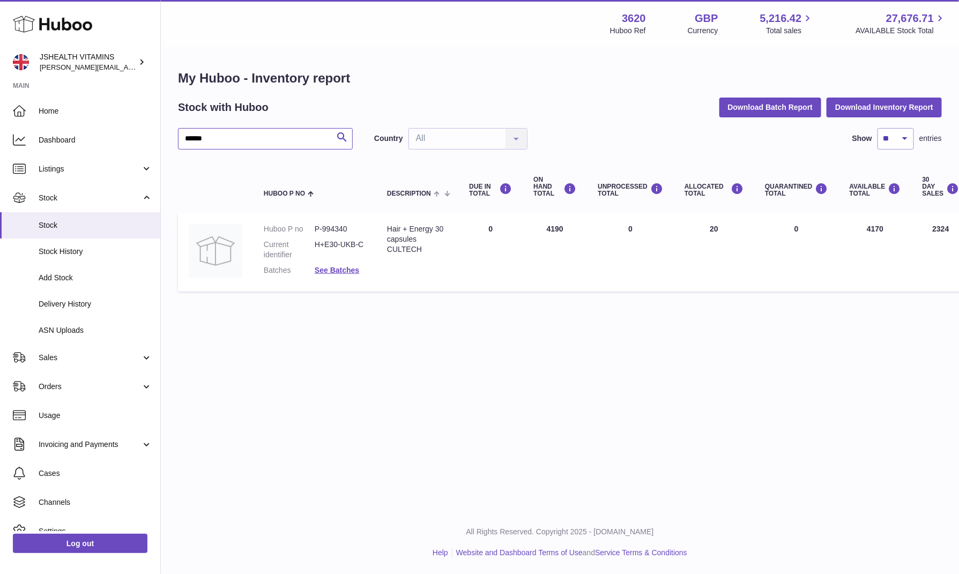
click at [252, 139] on input "******" at bounding box center [265, 138] width 175 height 21
paste input "*"
type input "*******"
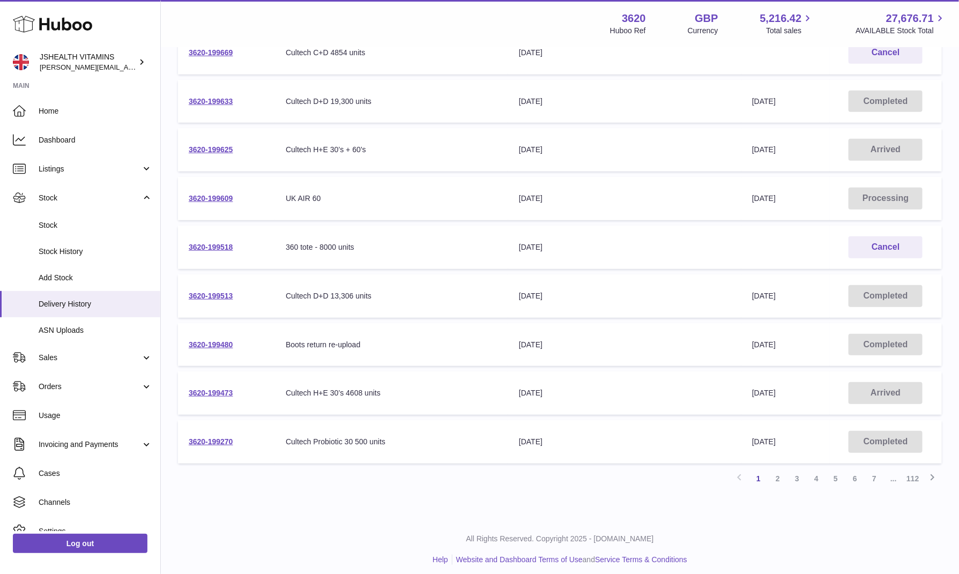
scroll to position [231, 0]
click at [224, 393] on link "3620-199473" at bounding box center [211, 392] width 45 height 9
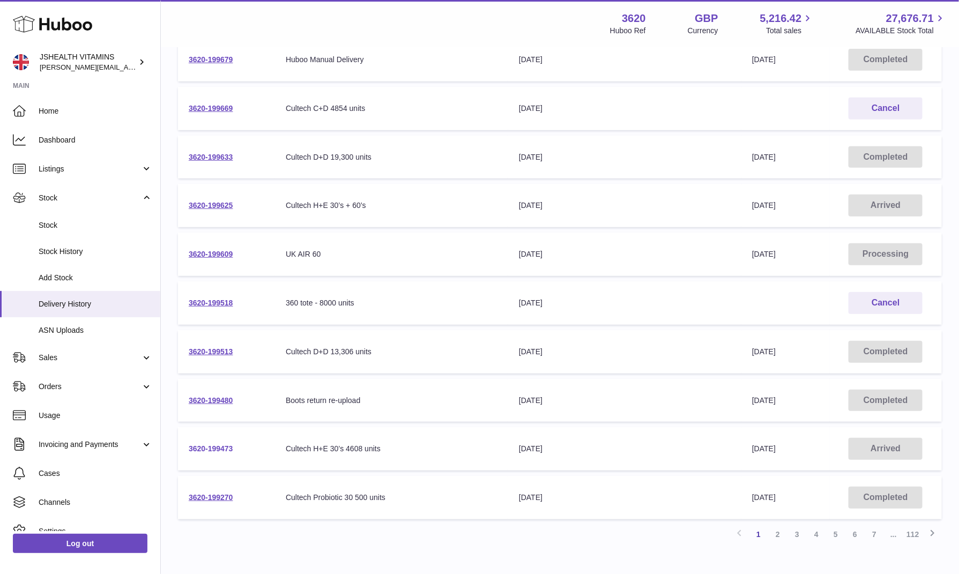
click at [222, 446] on link "3620-199473" at bounding box center [211, 449] width 45 height 9
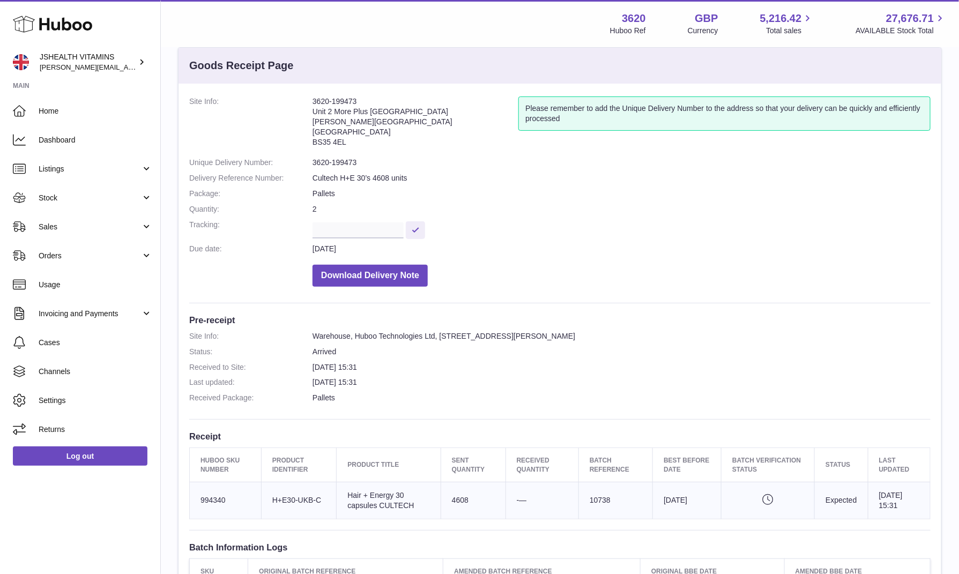
scroll to position [24, 0]
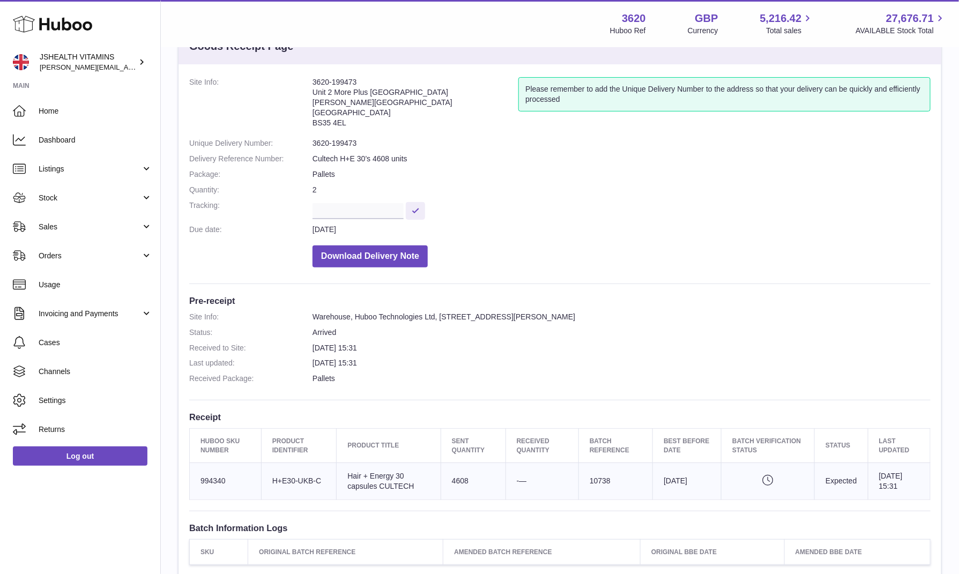
scroll to position [42, 0]
click at [580, 149] on dl "Site Info: 3620-199473 Unit 2 More [GEOGRAPHIC_DATA][STREET_ADDRESS][PERSON_NAM…" at bounding box center [560, 175] width 742 height 196
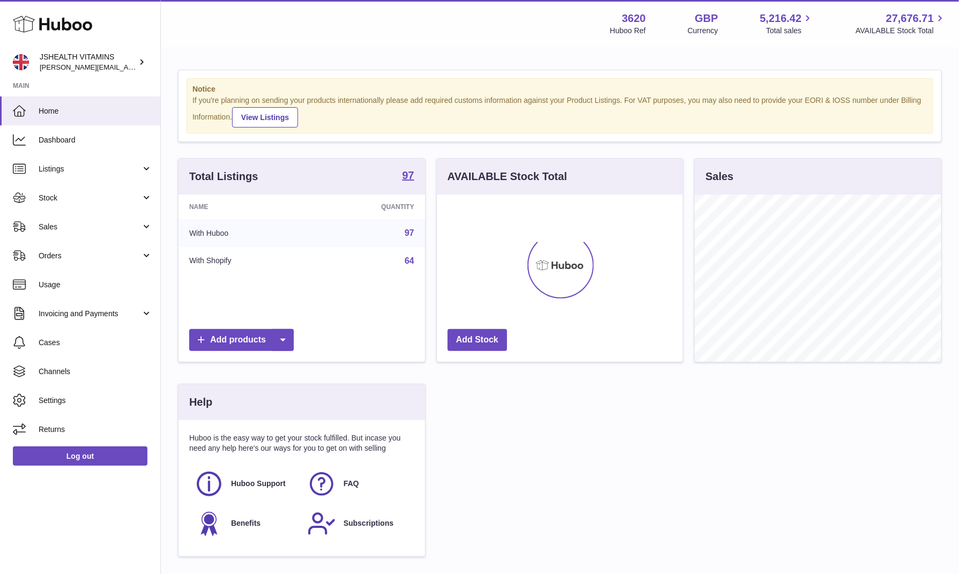
scroll to position [167, 247]
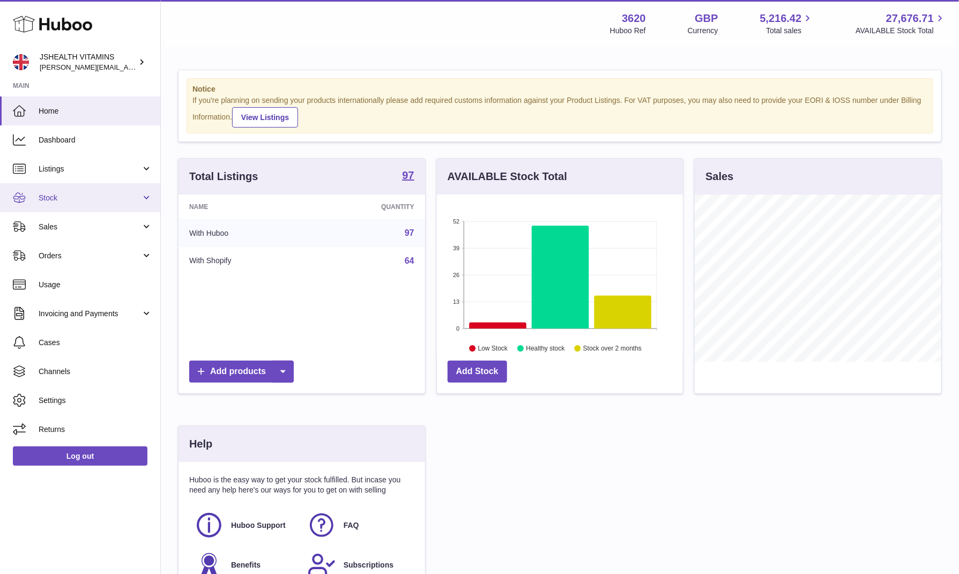
click at [85, 207] on link "Stock" at bounding box center [80, 197] width 160 height 29
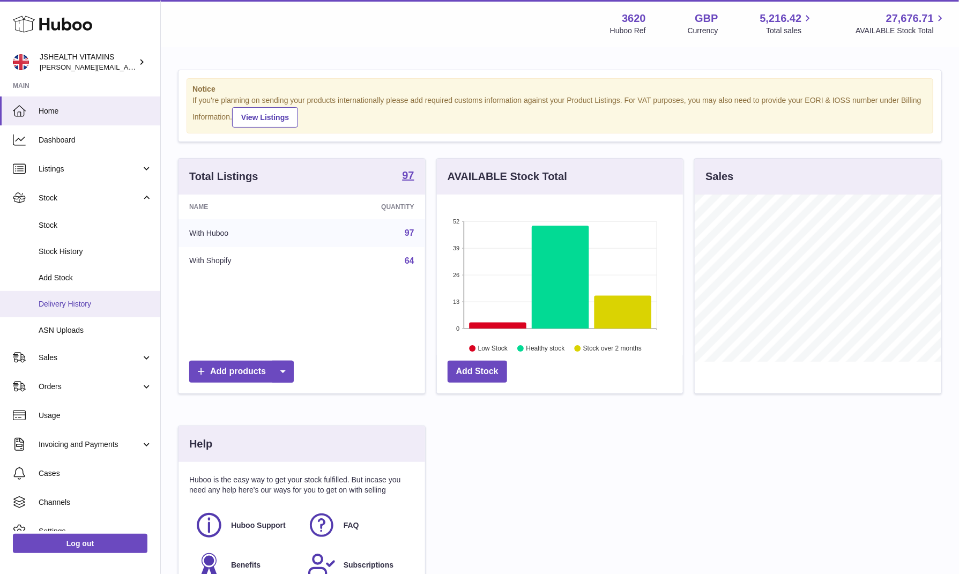
click at [81, 303] on span "Delivery History" at bounding box center [96, 304] width 114 height 10
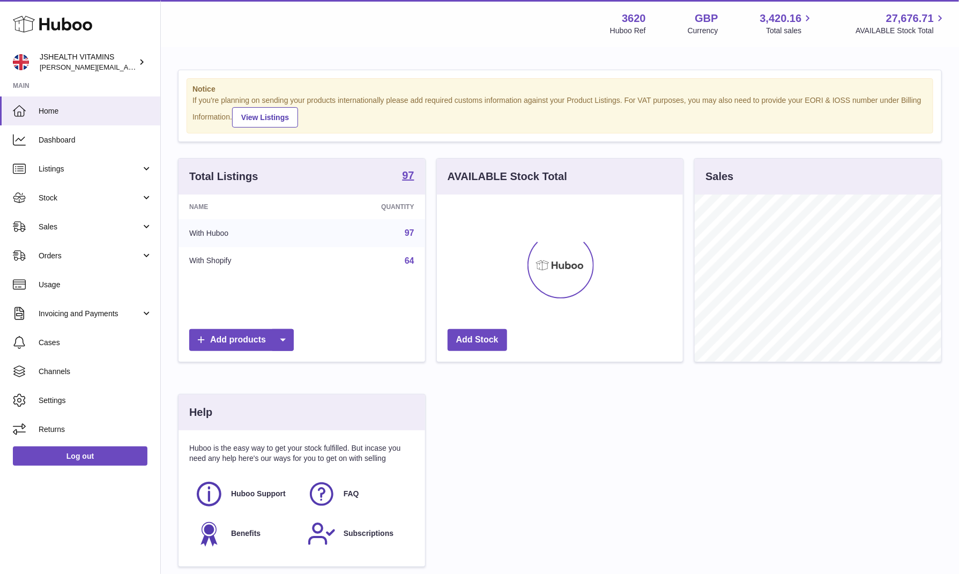
scroll to position [167, 247]
click at [91, 202] on span "Stock" at bounding box center [90, 198] width 102 height 10
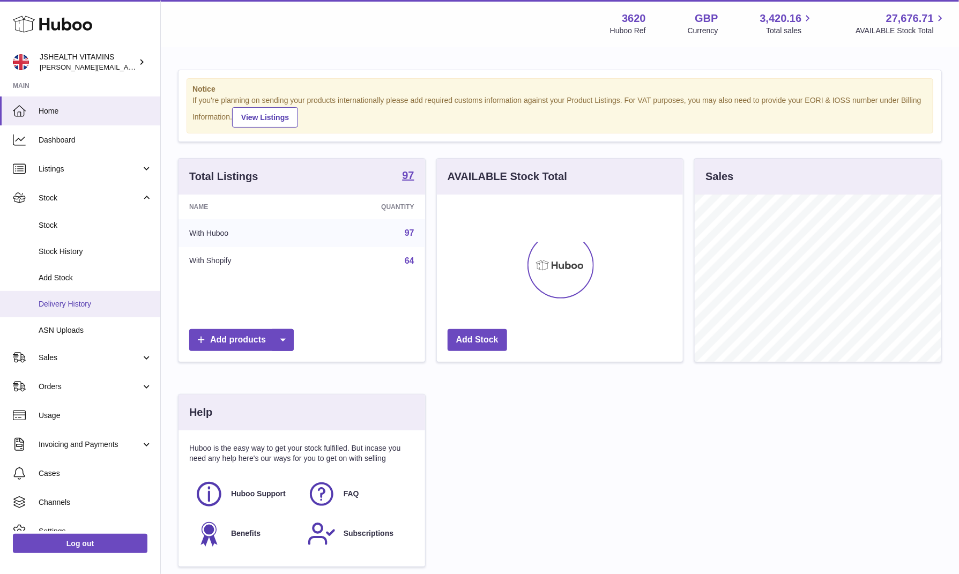
click at [116, 302] on span "Delivery History" at bounding box center [96, 304] width 114 height 10
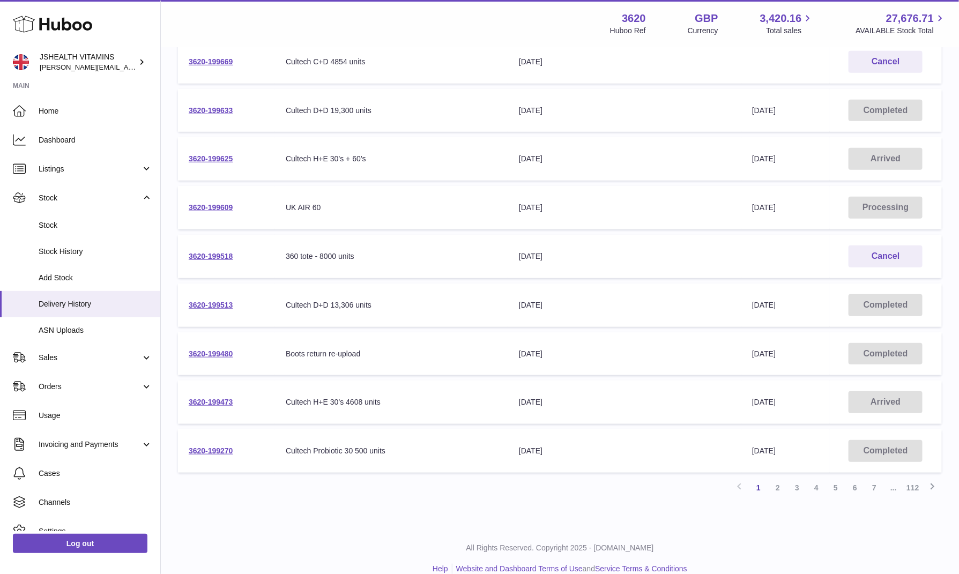
scroll to position [235, 0]
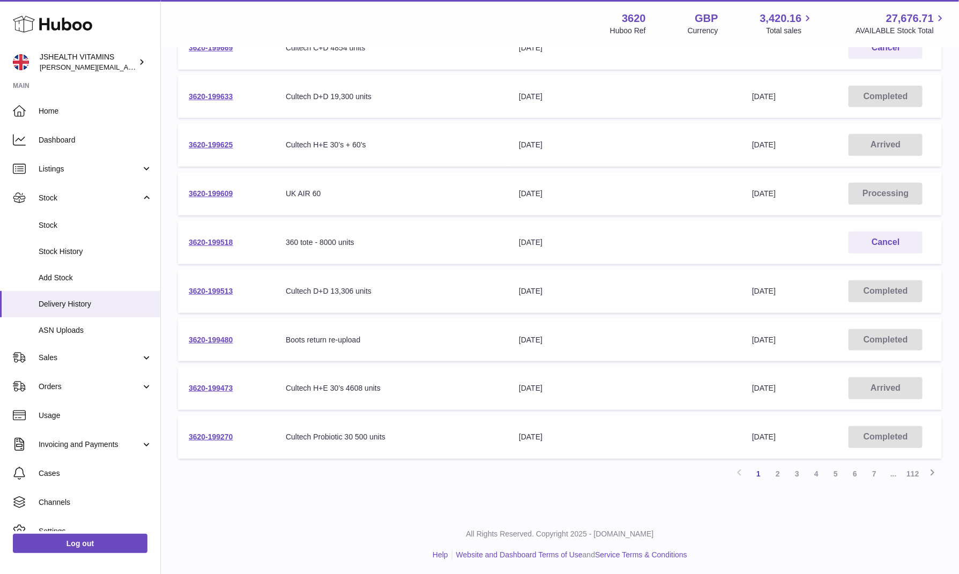
click at [214, 206] on td "3620-199609" at bounding box center [226, 193] width 97 height 43
click at [215, 186] on td "3620-199609" at bounding box center [226, 193] width 97 height 43
click at [217, 193] on link "3620-199609" at bounding box center [211, 193] width 45 height 9
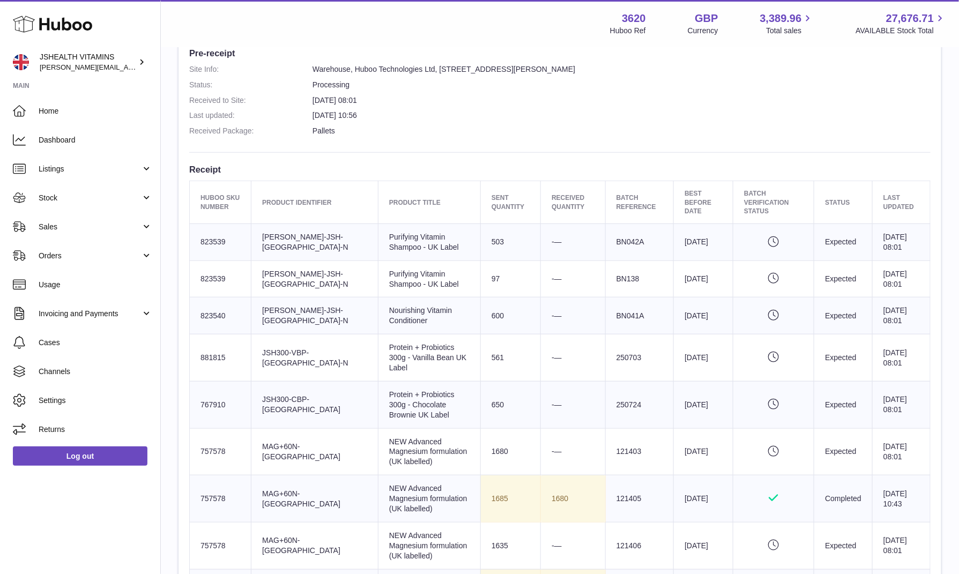
scroll to position [534, 0]
